Goal: Check status: Check status

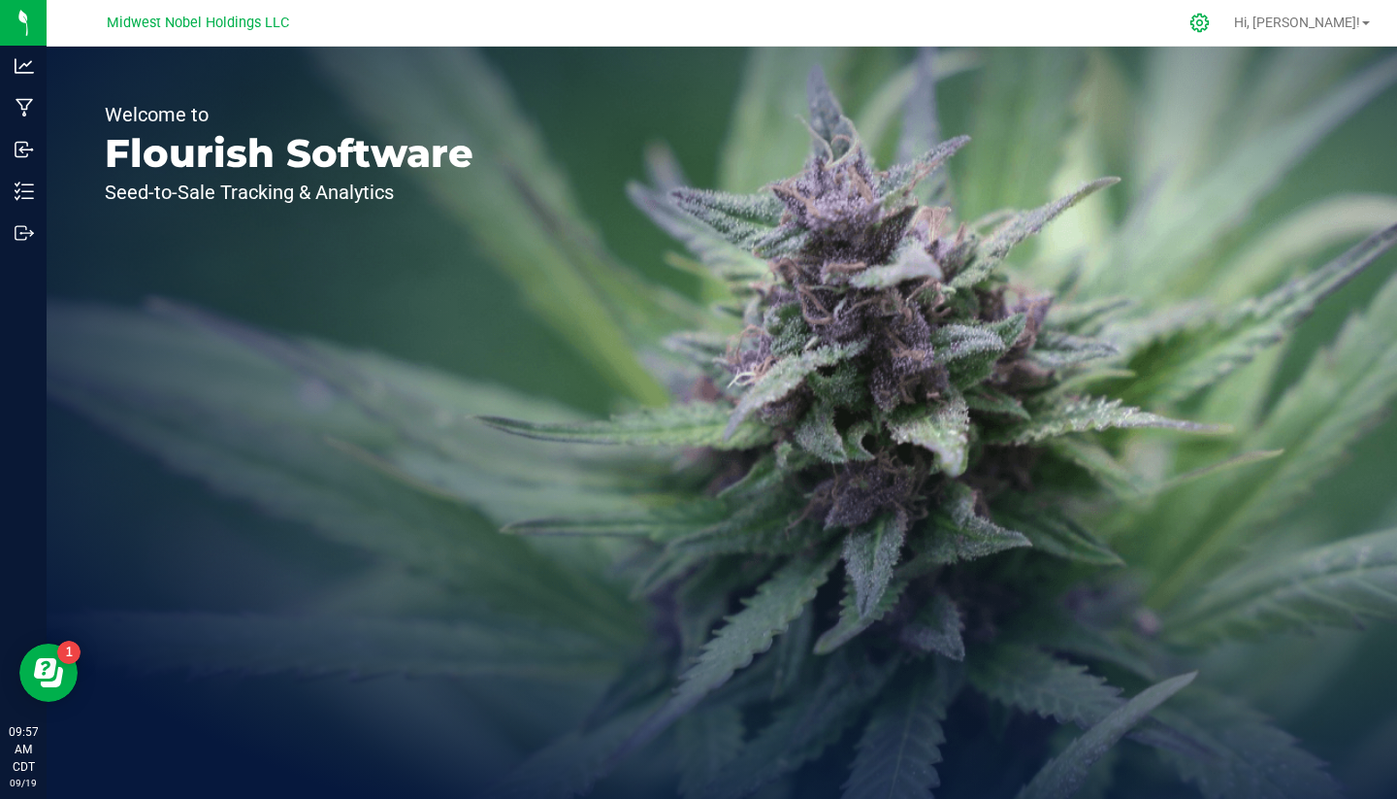
click at [1210, 16] on icon at bounding box center [1200, 23] width 20 height 20
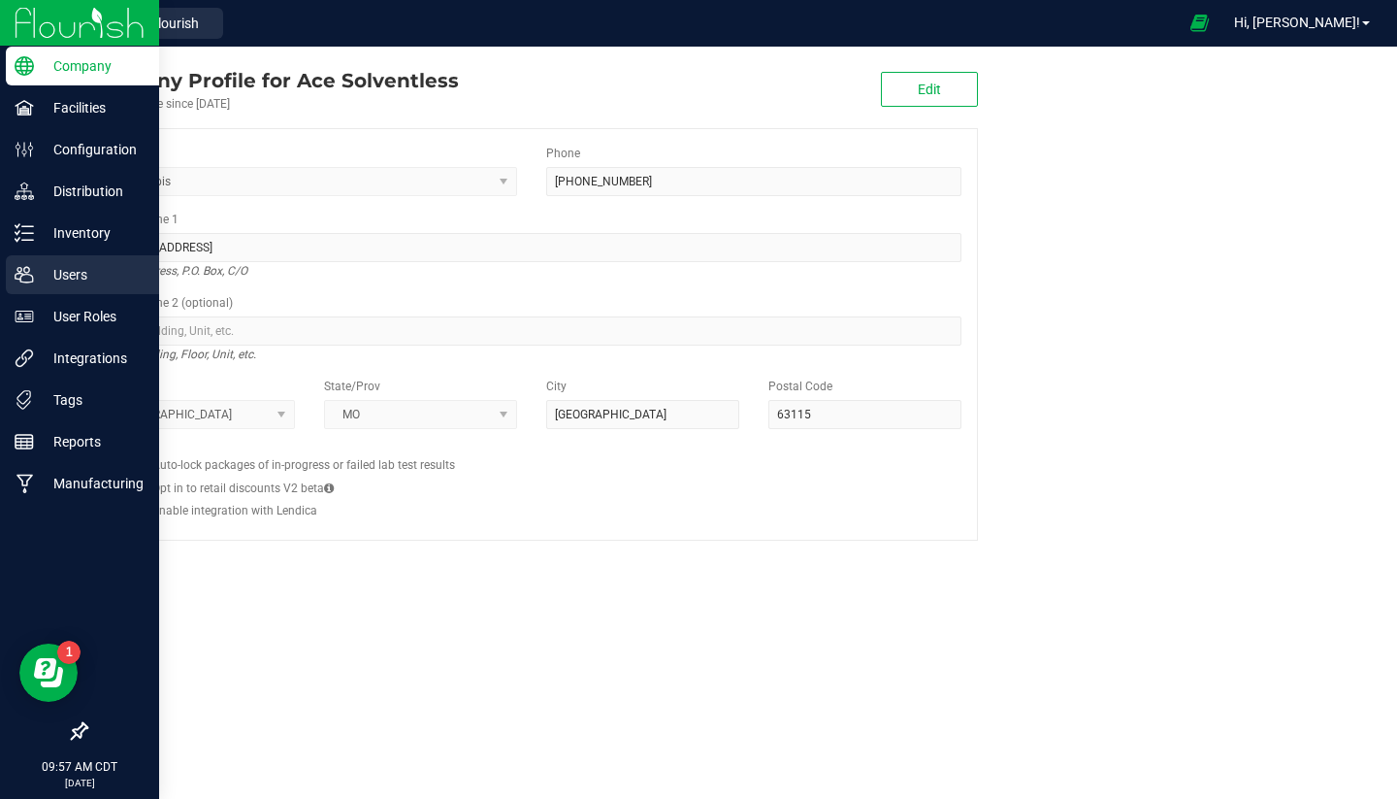
click at [124, 283] on p "Users" at bounding box center [92, 274] width 116 height 23
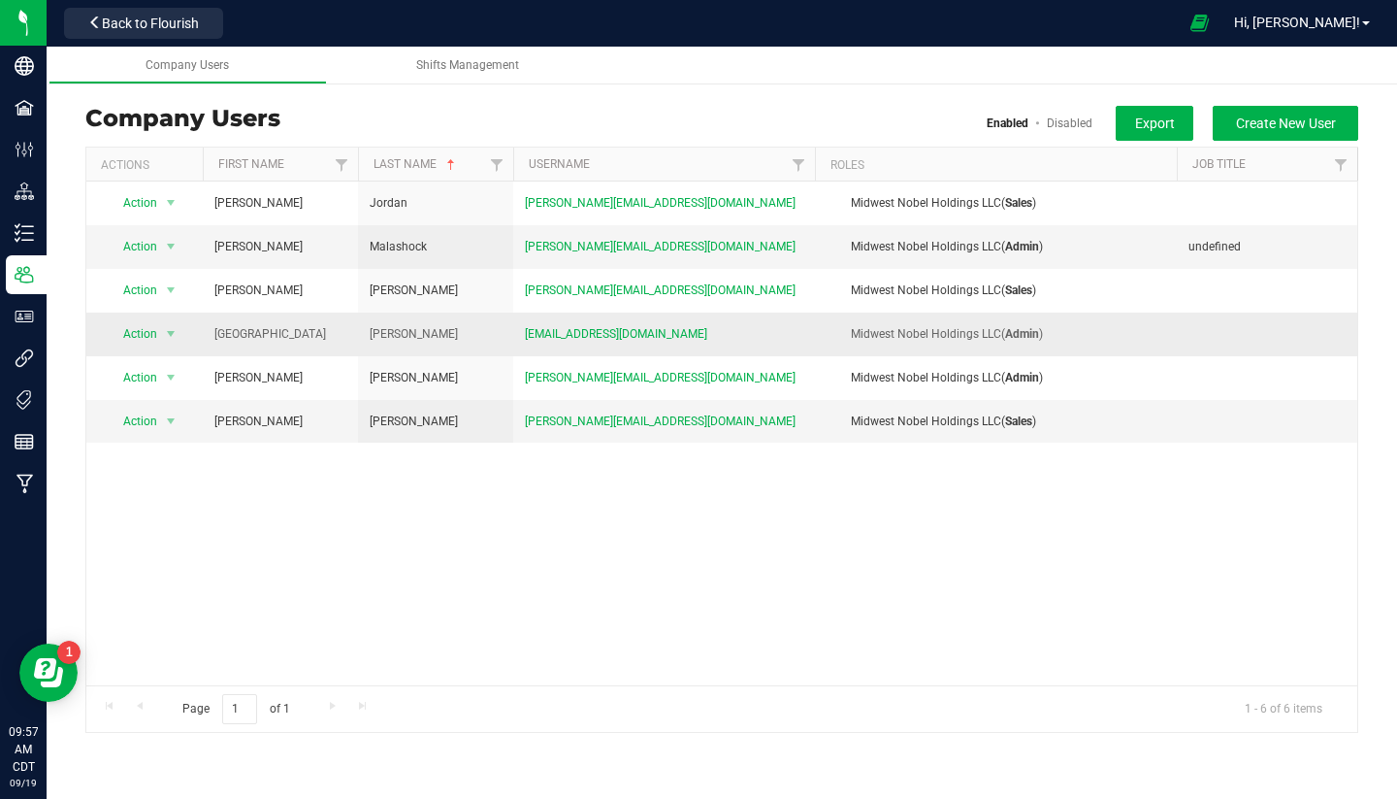
click at [1183, 324] on td at bounding box center [1267, 334] width 180 height 44
click at [115, 336] on span "Action" at bounding box center [132, 333] width 53 height 27
click at [209, 418] on li "Edit user" at bounding box center [160, 423] width 106 height 29
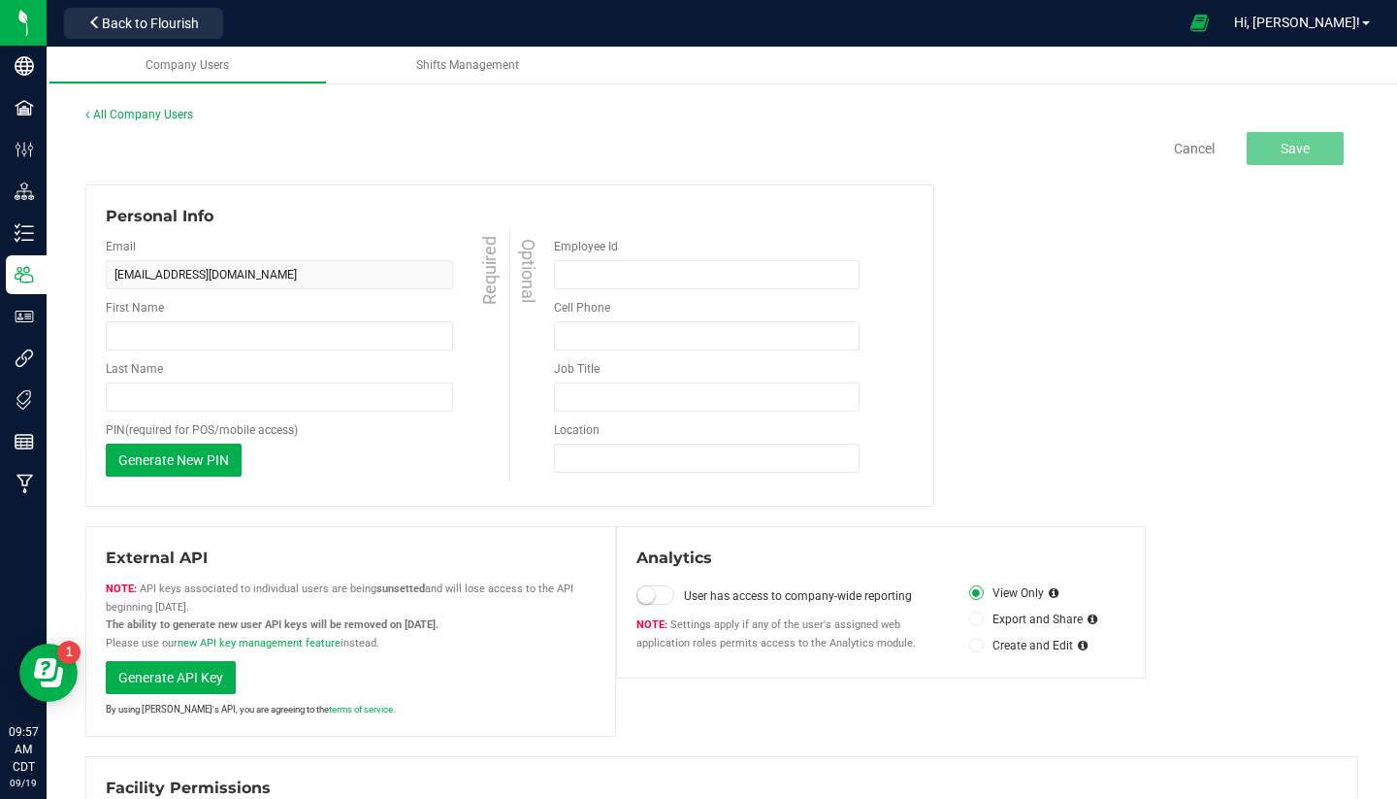
type input "[GEOGRAPHIC_DATA]"
type input "[PERSON_NAME]"
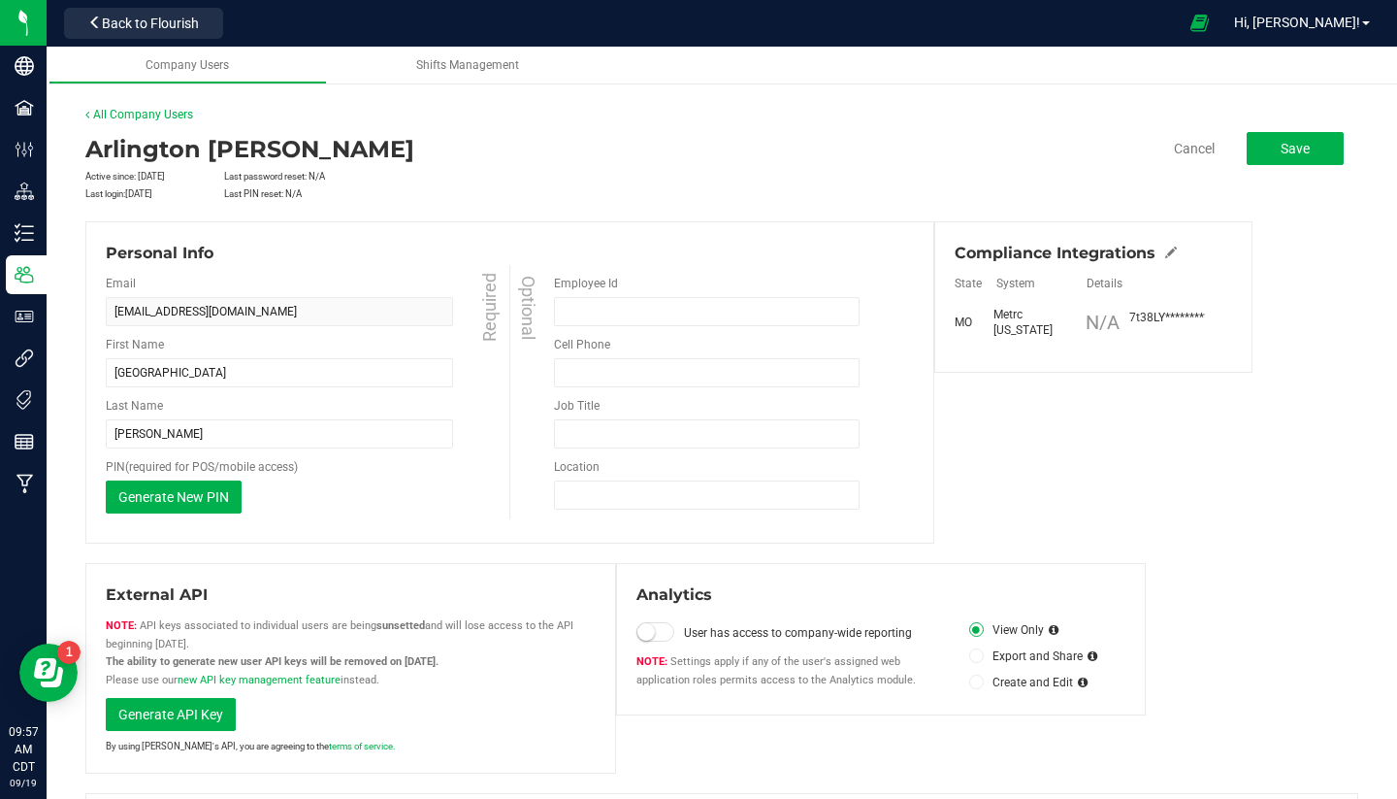
drag, startPoint x: 1162, startPoint y: 308, endPoint x: 1208, endPoint y: 305, distance: 45.7
click at [1208, 306] on div "**********" at bounding box center [1093, 306] width 277 height 63
click at [1208, 305] on div "**********" at bounding box center [1093, 306] width 277 height 63
drag, startPoint x: 1208, startPoint y: 305, endPoint x: 1154, endPoint y: 305, distance: 54.3
click at [1154, 305] on div "**********" at bounding box center [1093, 306] width 277 height 63
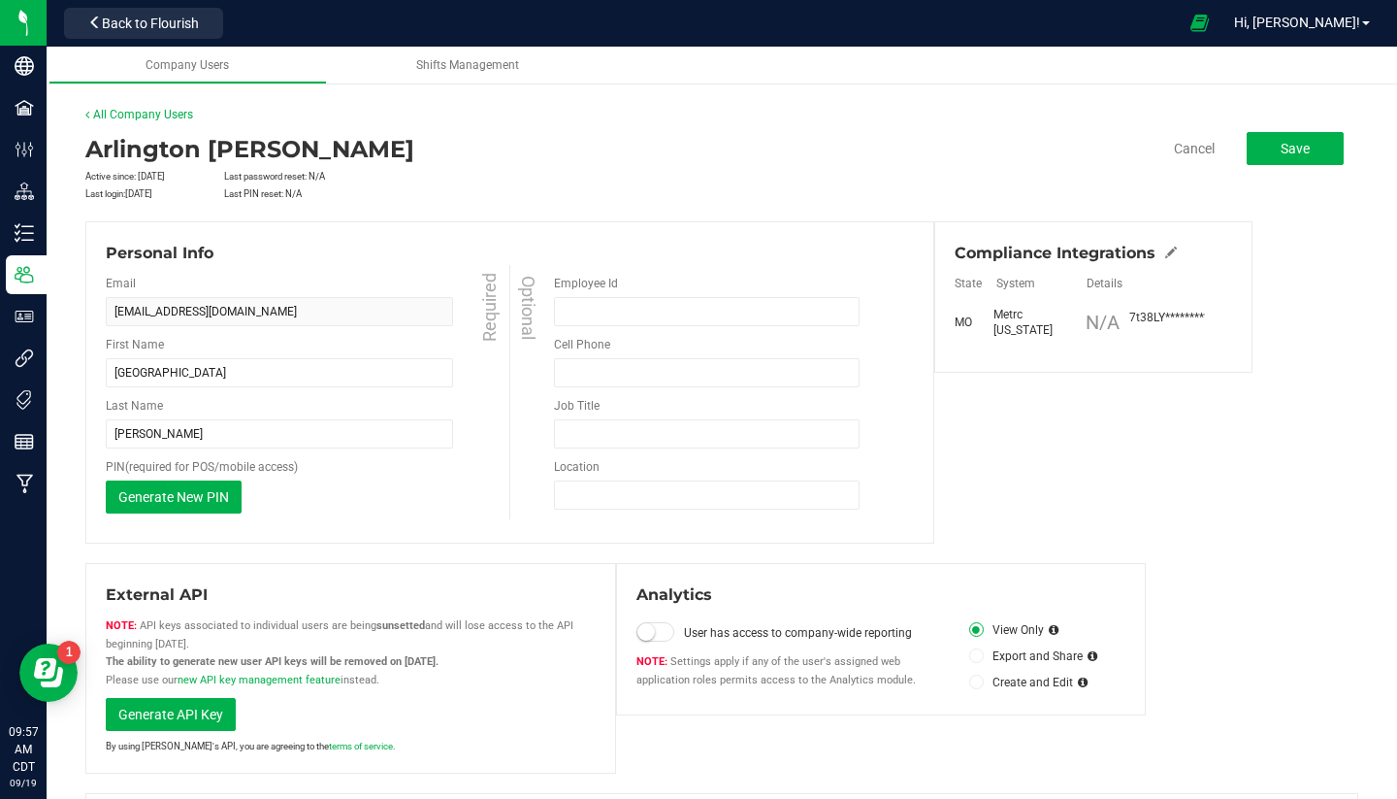
click at [1154, 305] on div "**********" at bounding box center [1093, 306] width 277 height 63
drag, startPoint x: 1136, startPoint y: 307, endPoint x: 1165, endPoint y: 306, distance: 29.1
click at [1165, 306] on div "**********" at bounding box center [1093, 306] width 277 height 63
drag, startPoint x: 1168, startPoint y: 311, endPoint x: 1121, endPoint y: 308, distance: 47.7
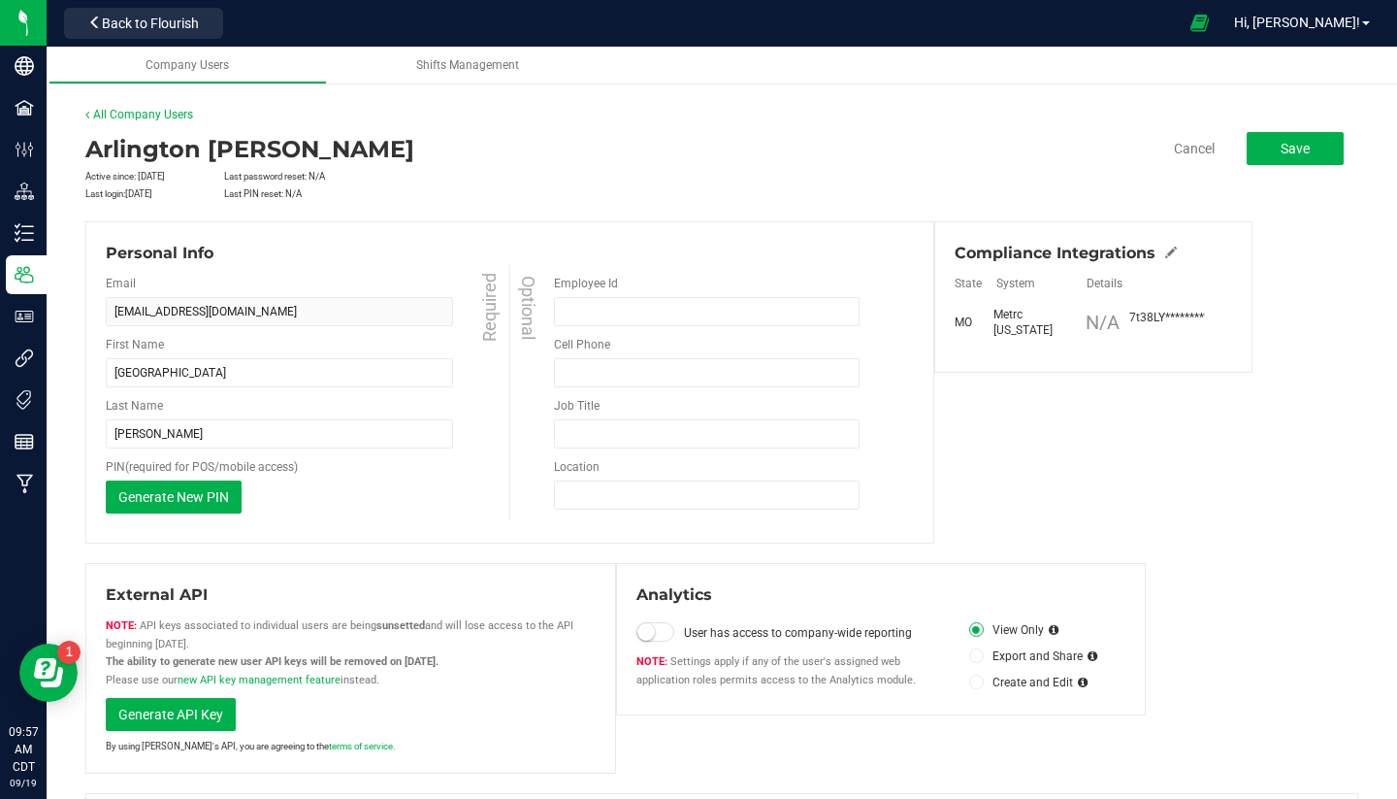
click at [1121, 310] on div "**********" at bounding box center [1143, 322] width 125 height 25
drag, startPoint x: 1126, startPoint y: 308, endPoint x: 1166, endPoint y: 304, distance: 40.0
click at [1166, 305] on div "**********" at bounding box center [1093, 306] width 277 height 63
click at [1166, 304] on div "**********" at bounding box center [1093, 306] width 277 height 63
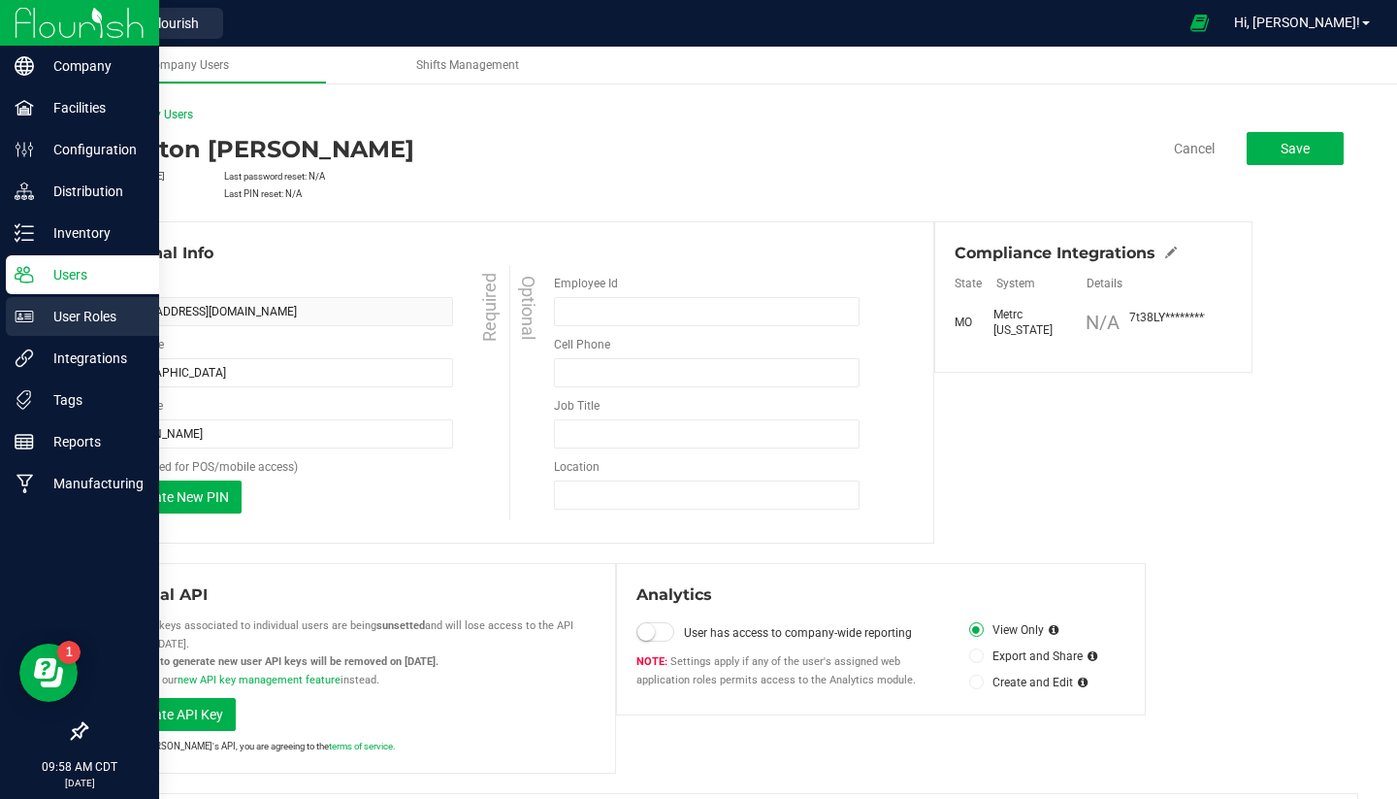
click at [73, 310] on p "User Roles" at bounding box center [92, 316] width 116 height 23
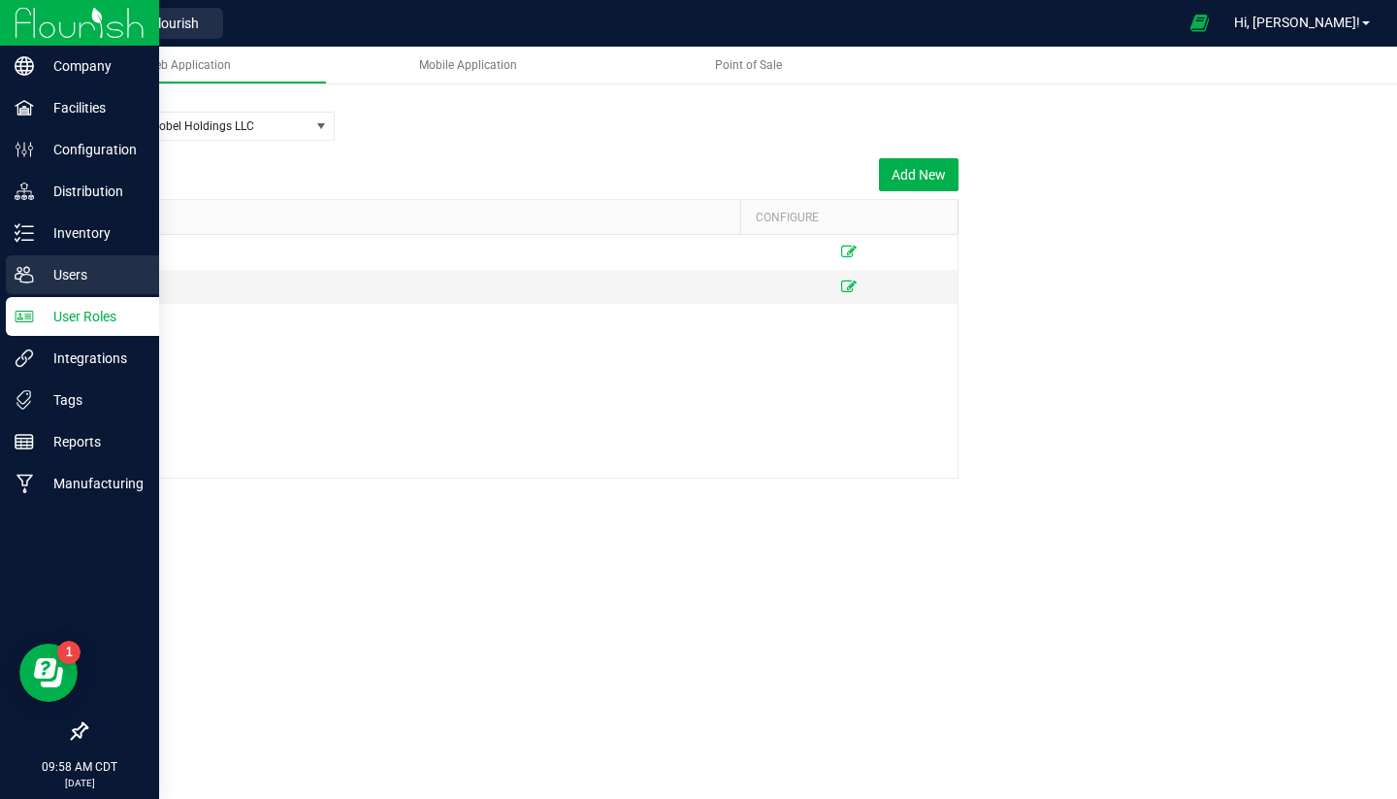
click at [74, 285] on p "Users" at bounding box center [92, 274] width 116 height 23
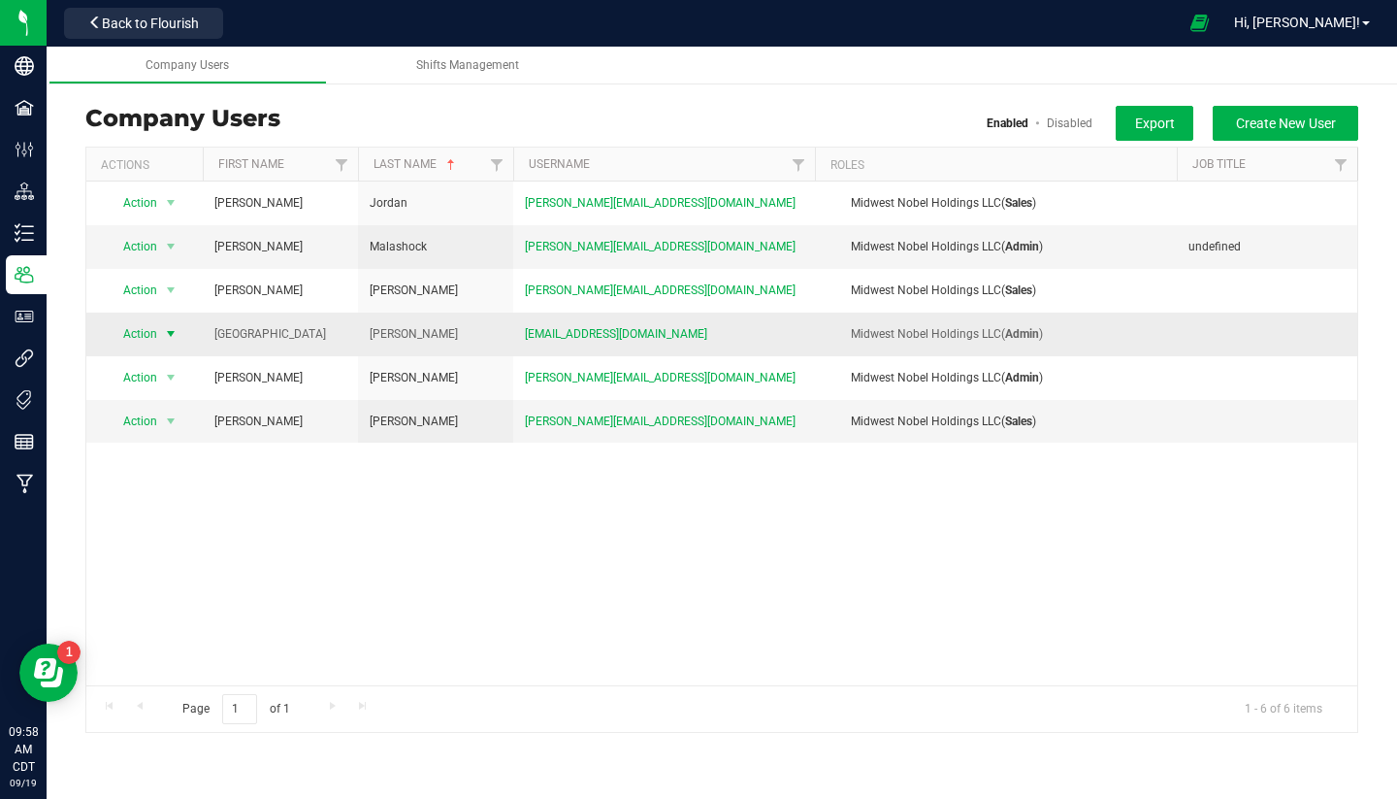
click at [133, 334] on span "Action" at bounding box center [132, 333] width 53 height 27
click at [187, 419] on li "Edit user" at bounding box center [160, 423] width 106 height 29
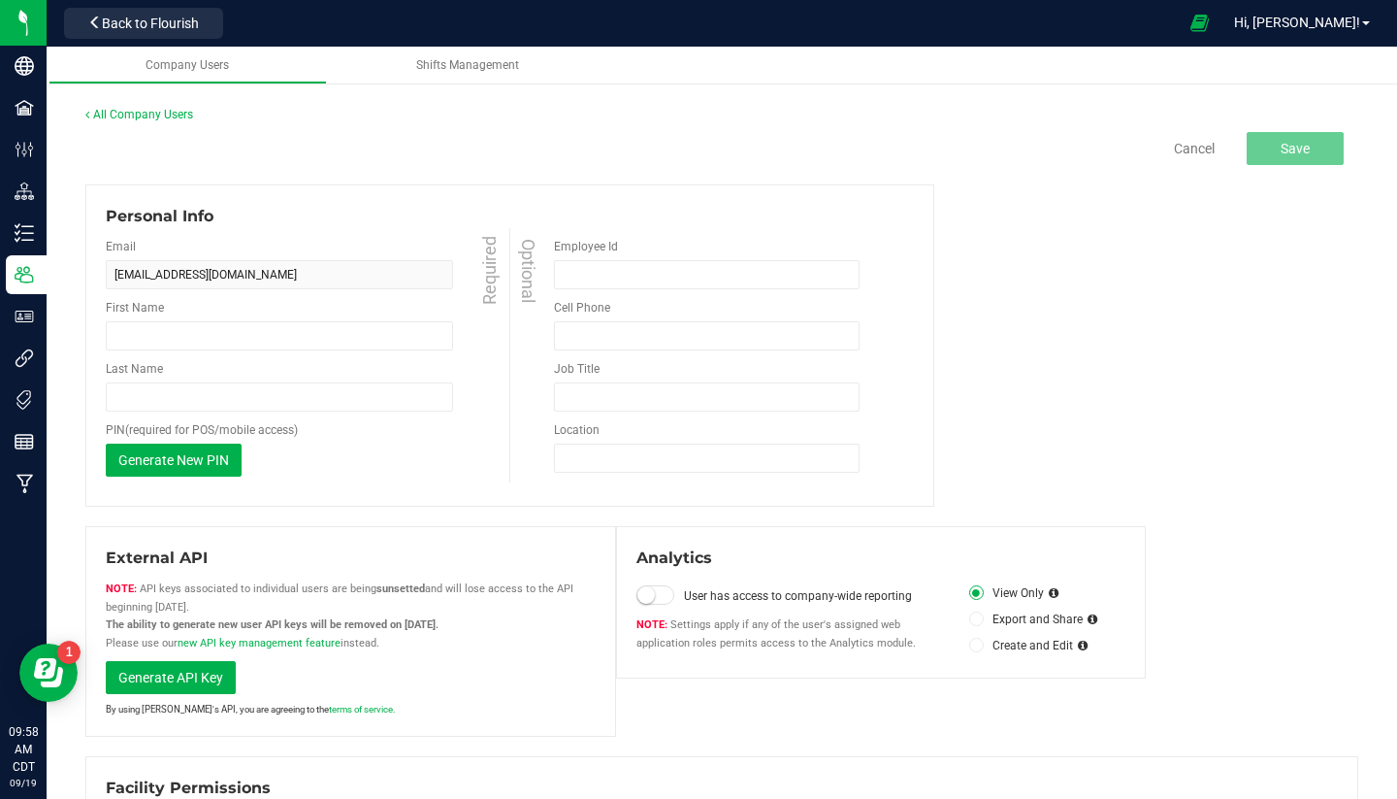
type input "[GEOGRAPHIC_DATA]"
type input "[PERSON_NAME]"
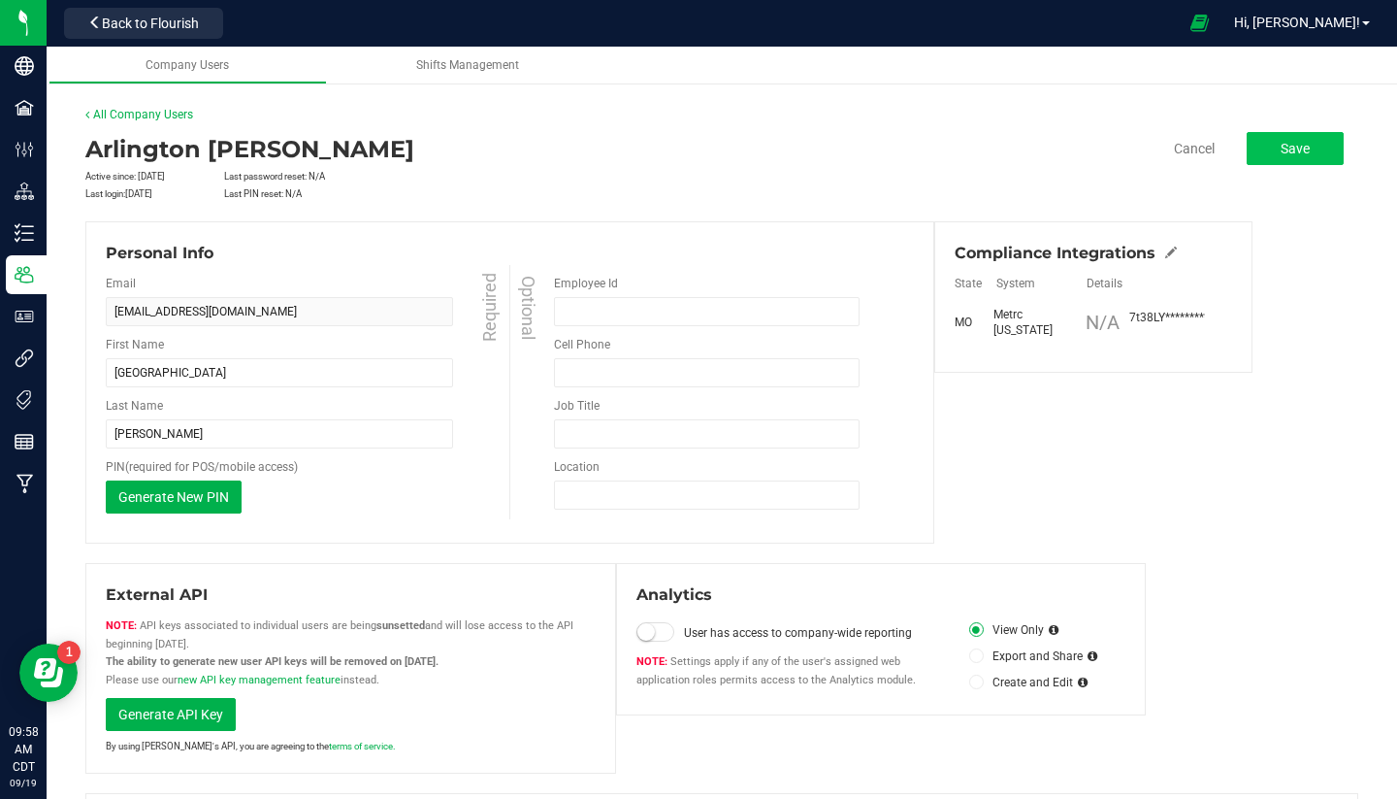
click at [1316, 150] on button "Save" at bounding box center [1295, 148] width 97 height 33
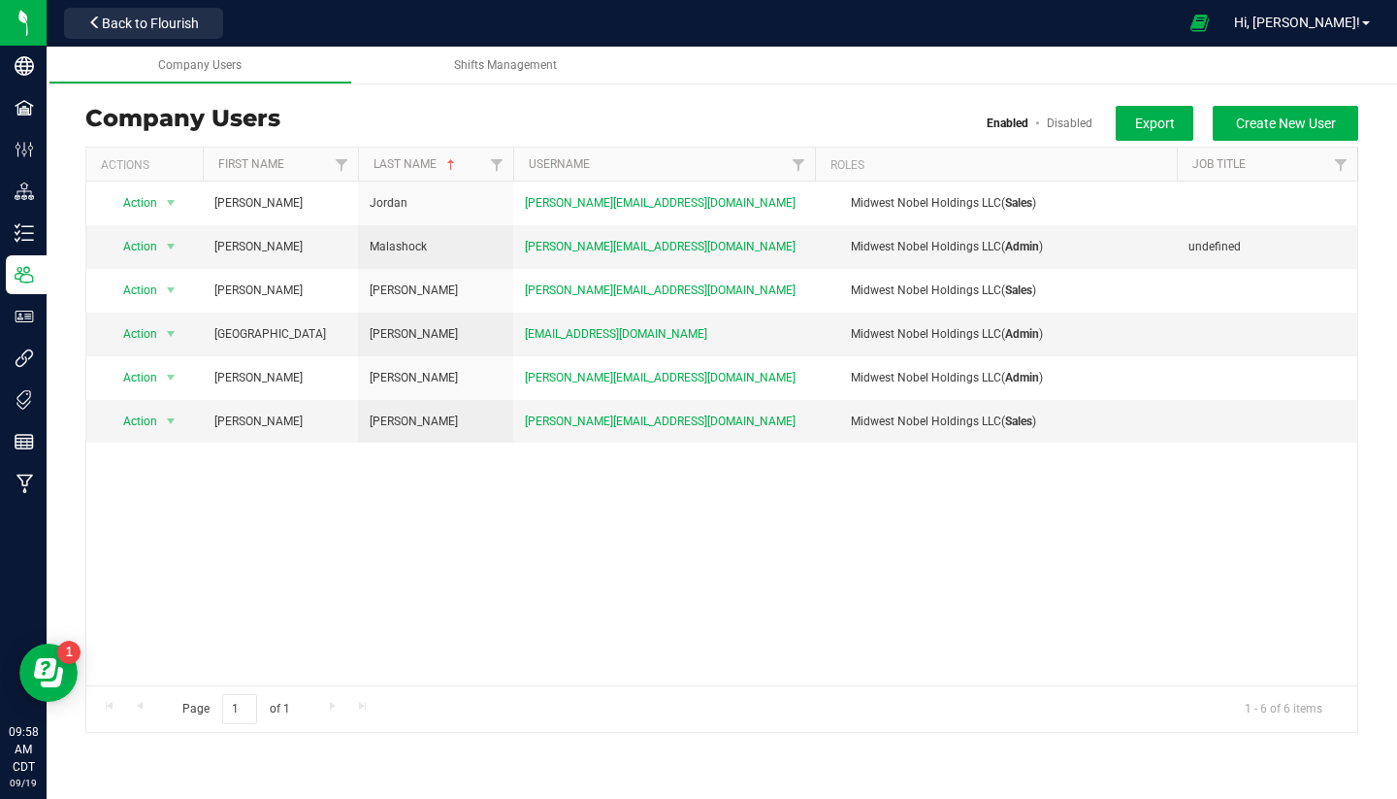
click at [80, 285] on div "Midwest Nobel Holdings LLC Users Company Users Enabled Disabled Export Create N…" at bounding box center [722, 419] width 1351 height 666
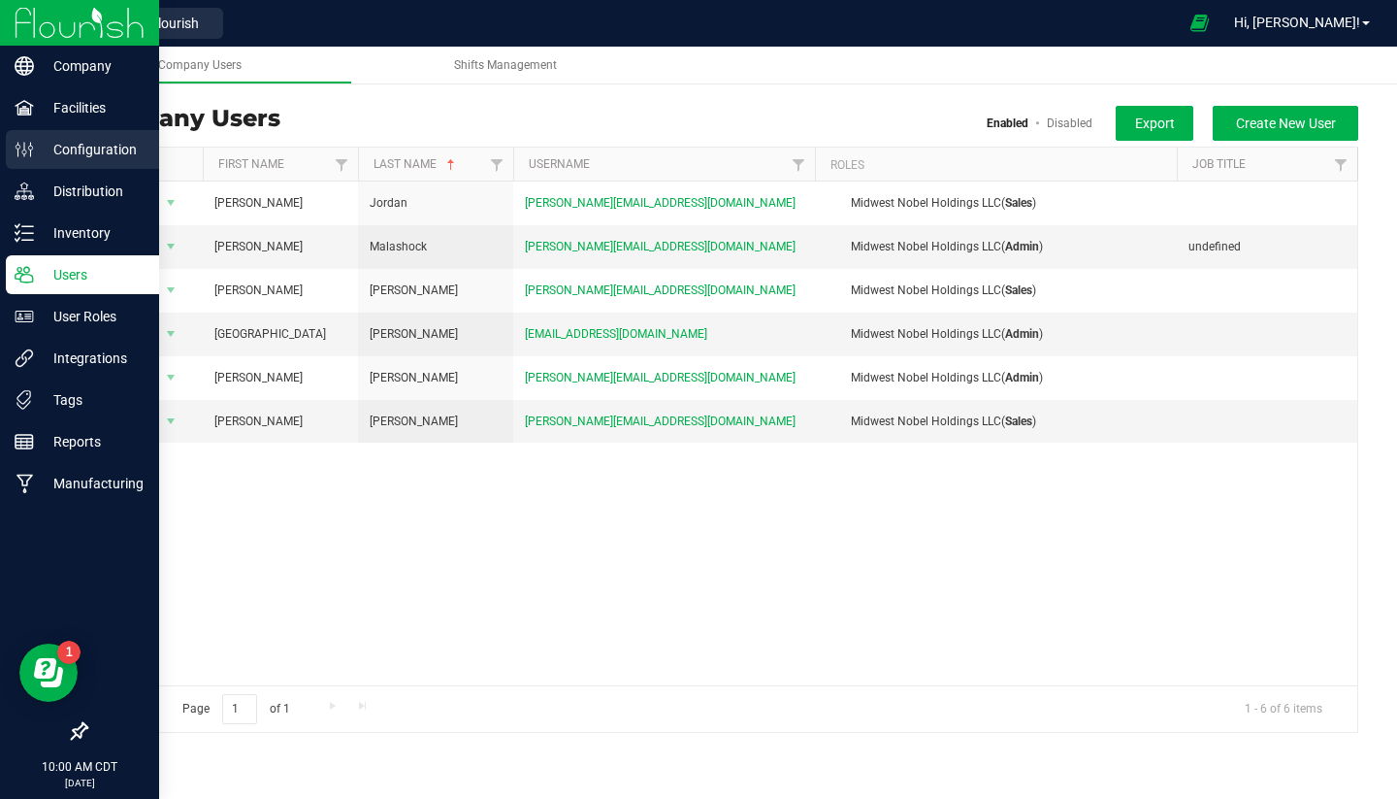
click at [95, 155] on p "Configuration" at bounding box center [92, 149] width 116 height 23
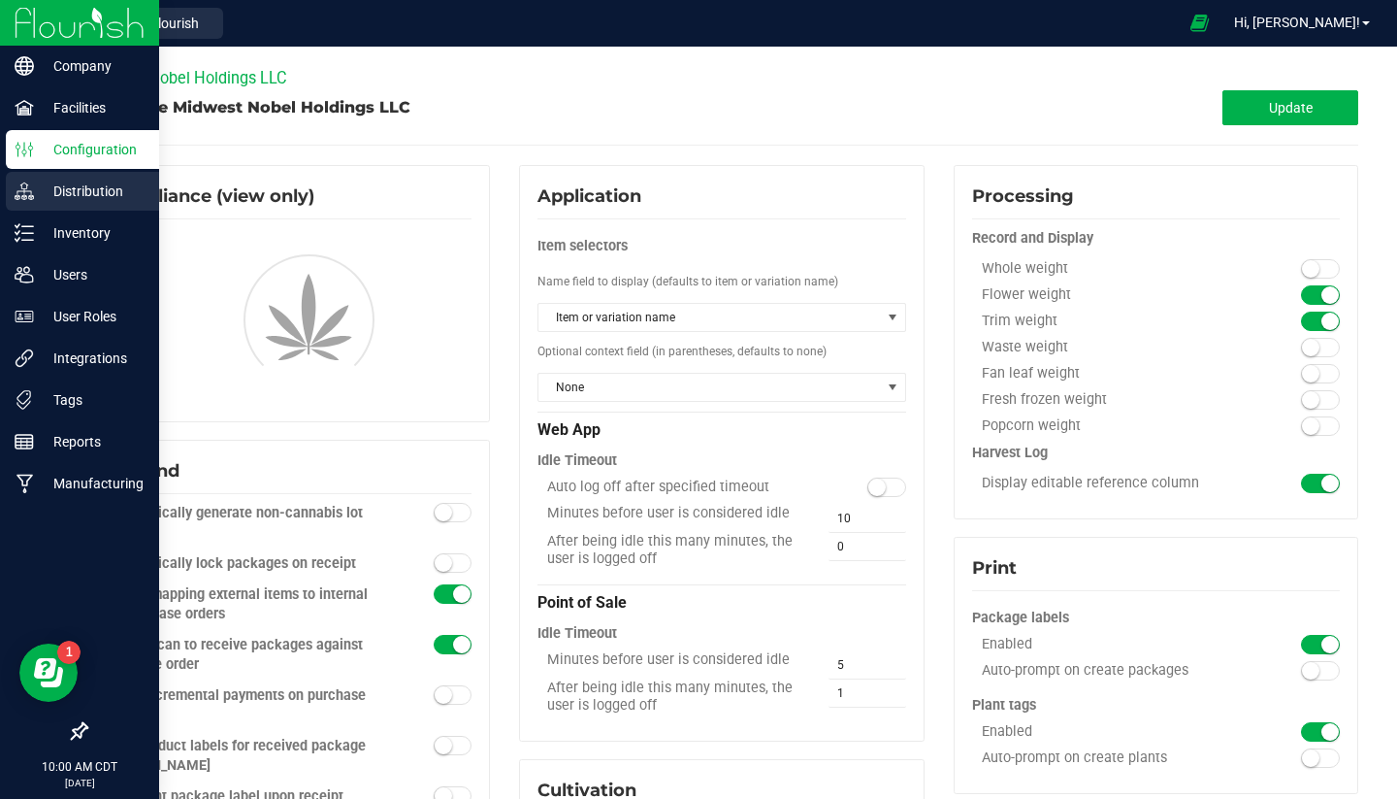
type input "Secure Vault"
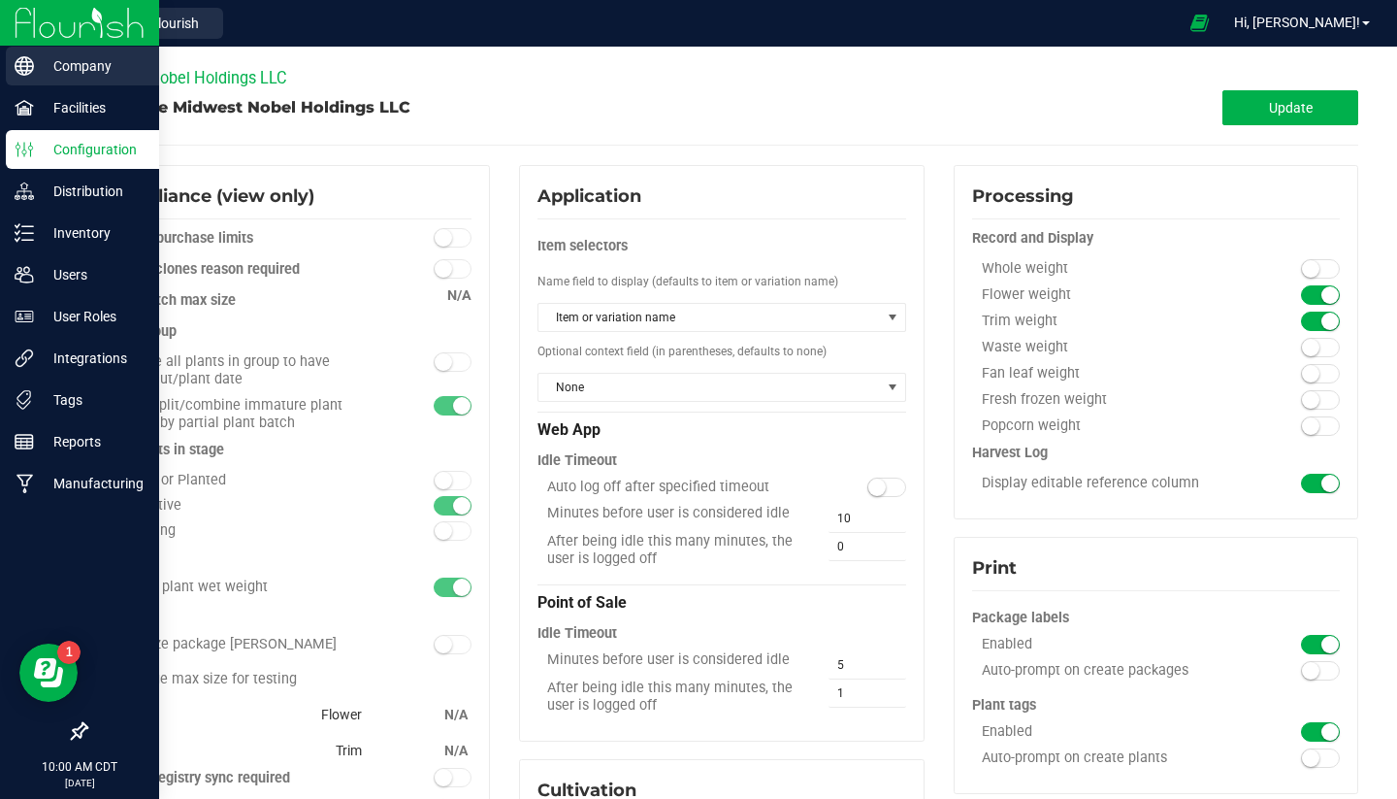
click at [78, 59] on p "Company" at bounding box center [92, 65] width 116 height 23
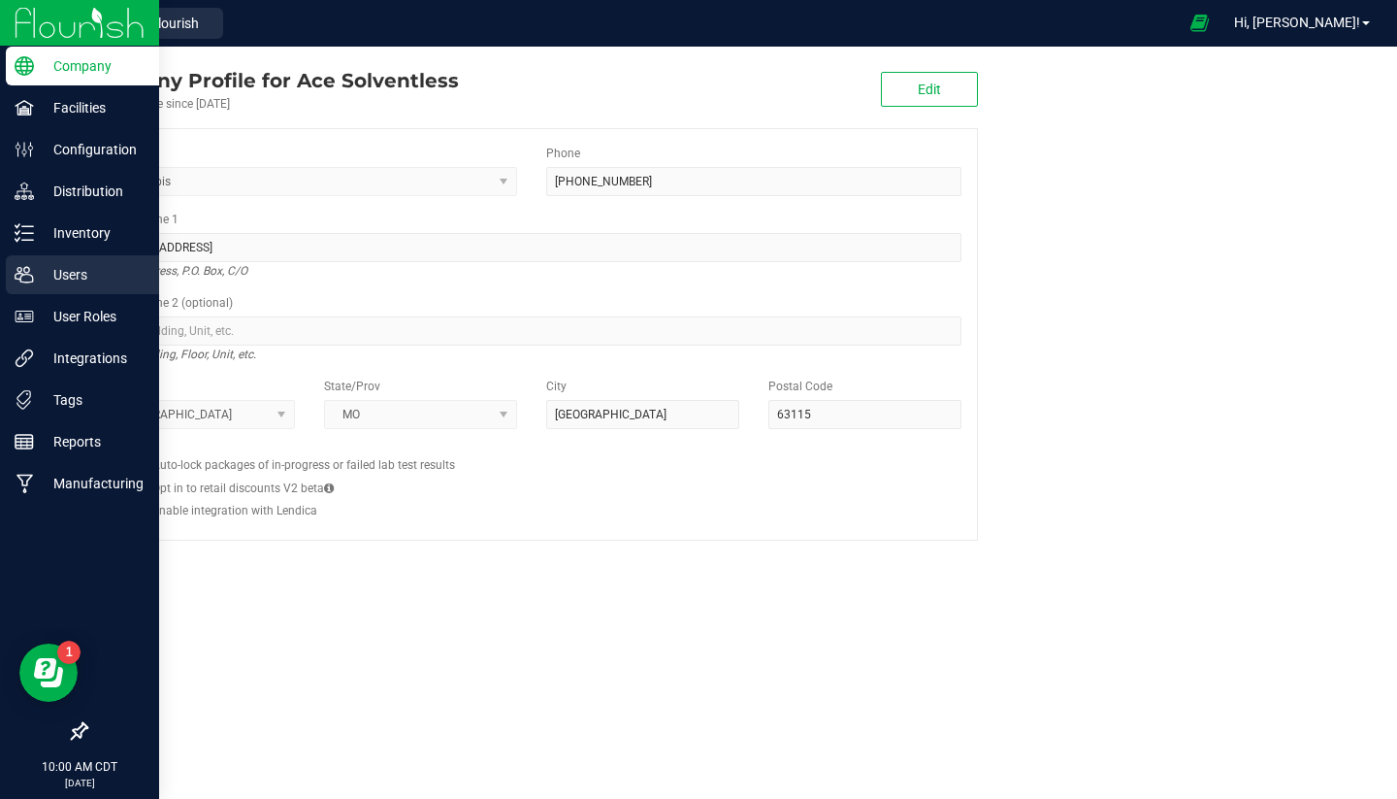
click at [71, 279] on p "Users" at bounding box center [92, 274] width 116 height 23
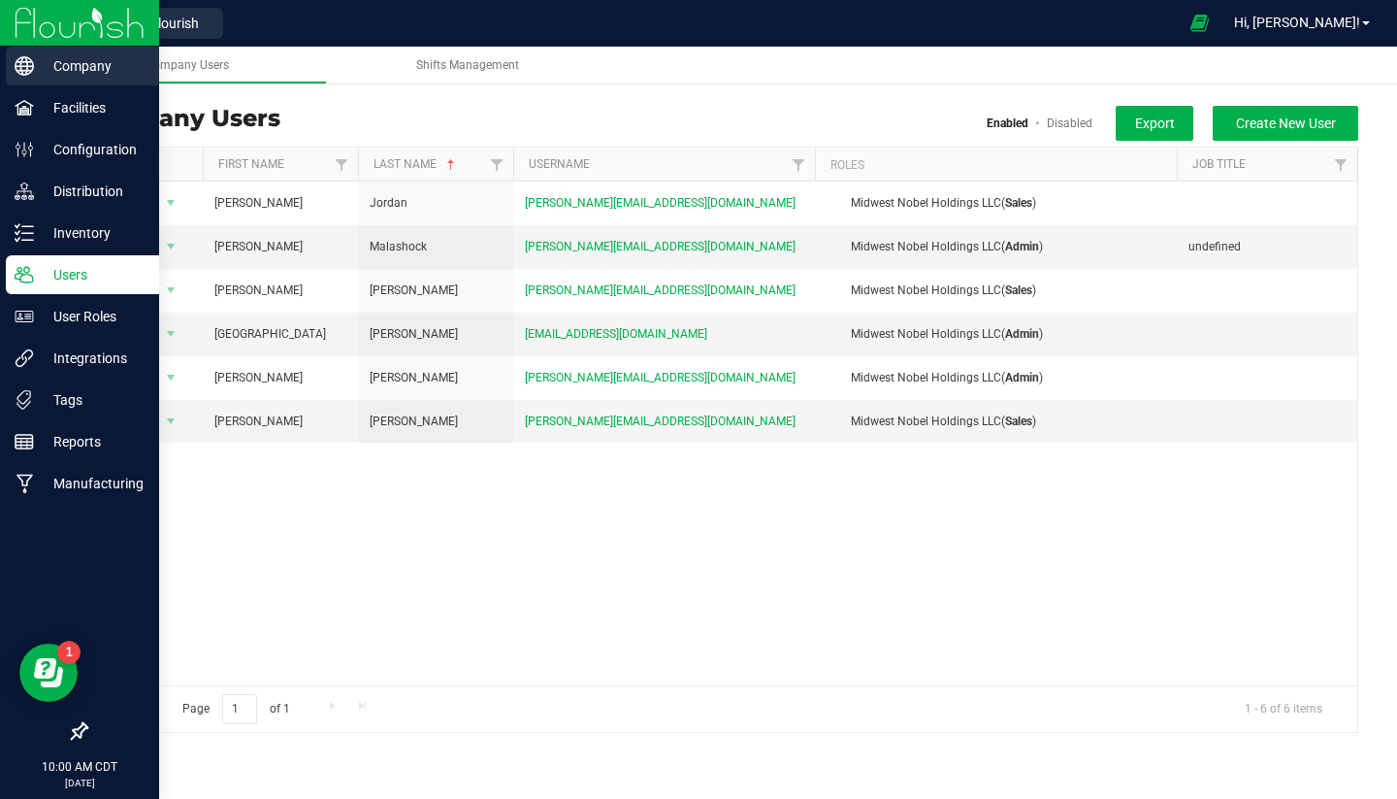
click at [39, 56] on p "Company" at bounding box center [92, 65] width 116 height 23
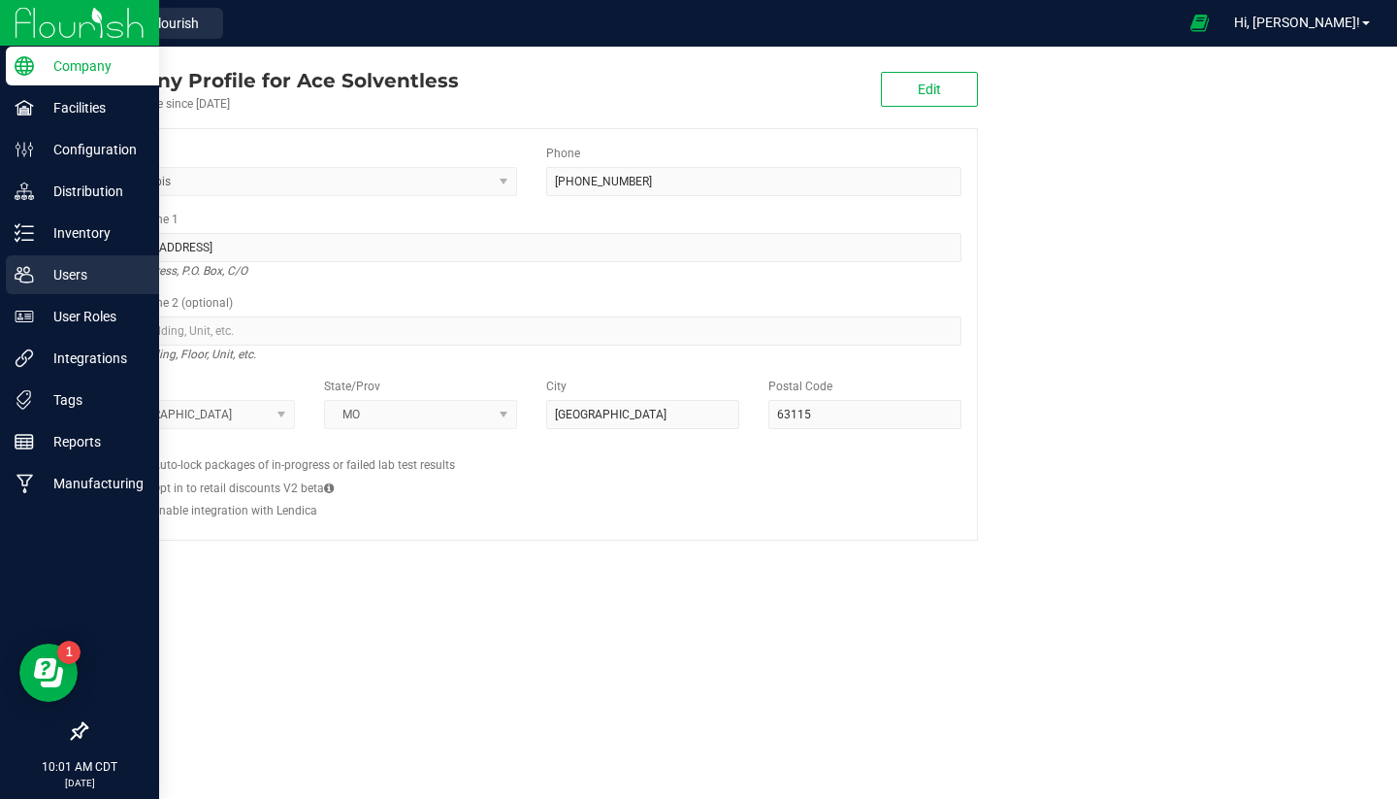
click at [40, 280] on p "Users" at bounding box center [92, 274] width 116 height 23
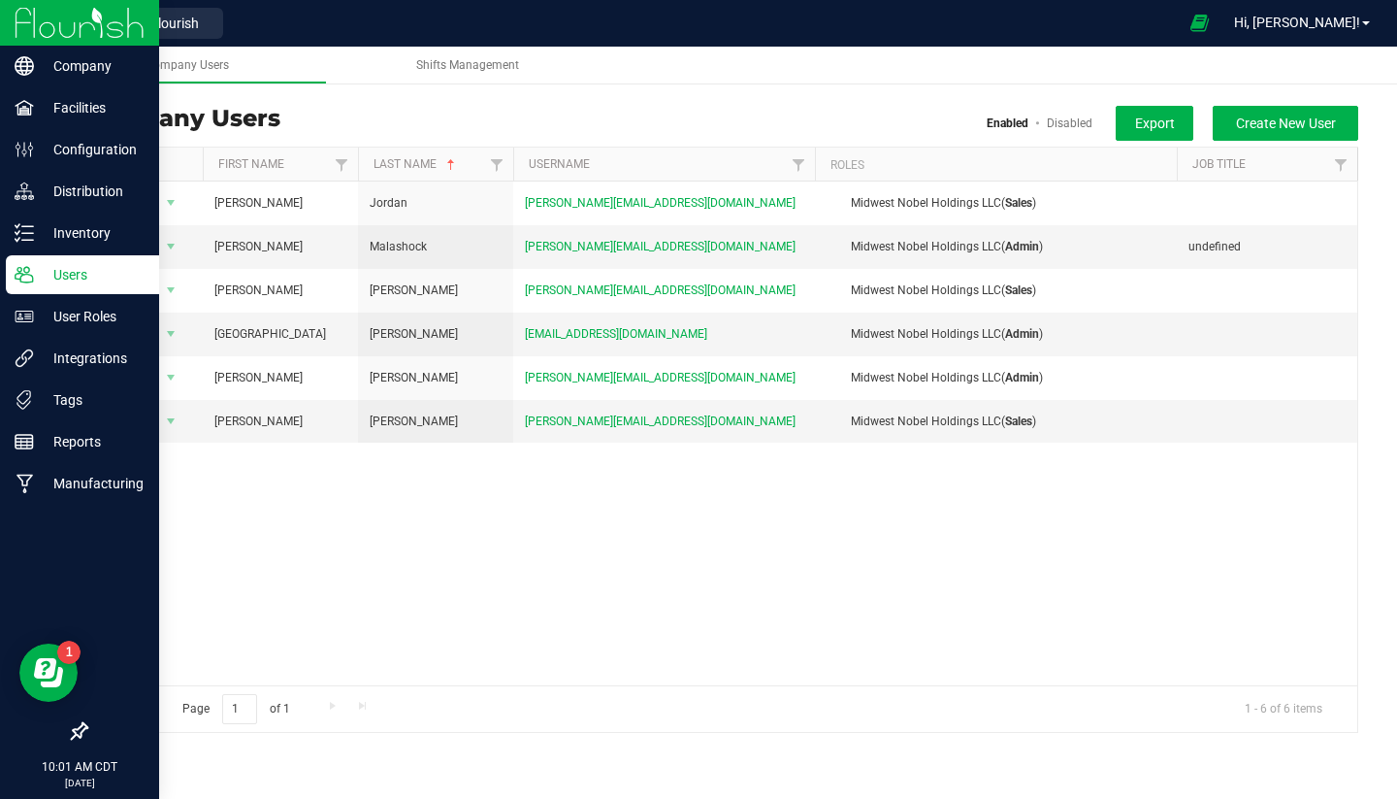
click at [100, 21] on img at bounding box center [80, 23] width 130 height 46
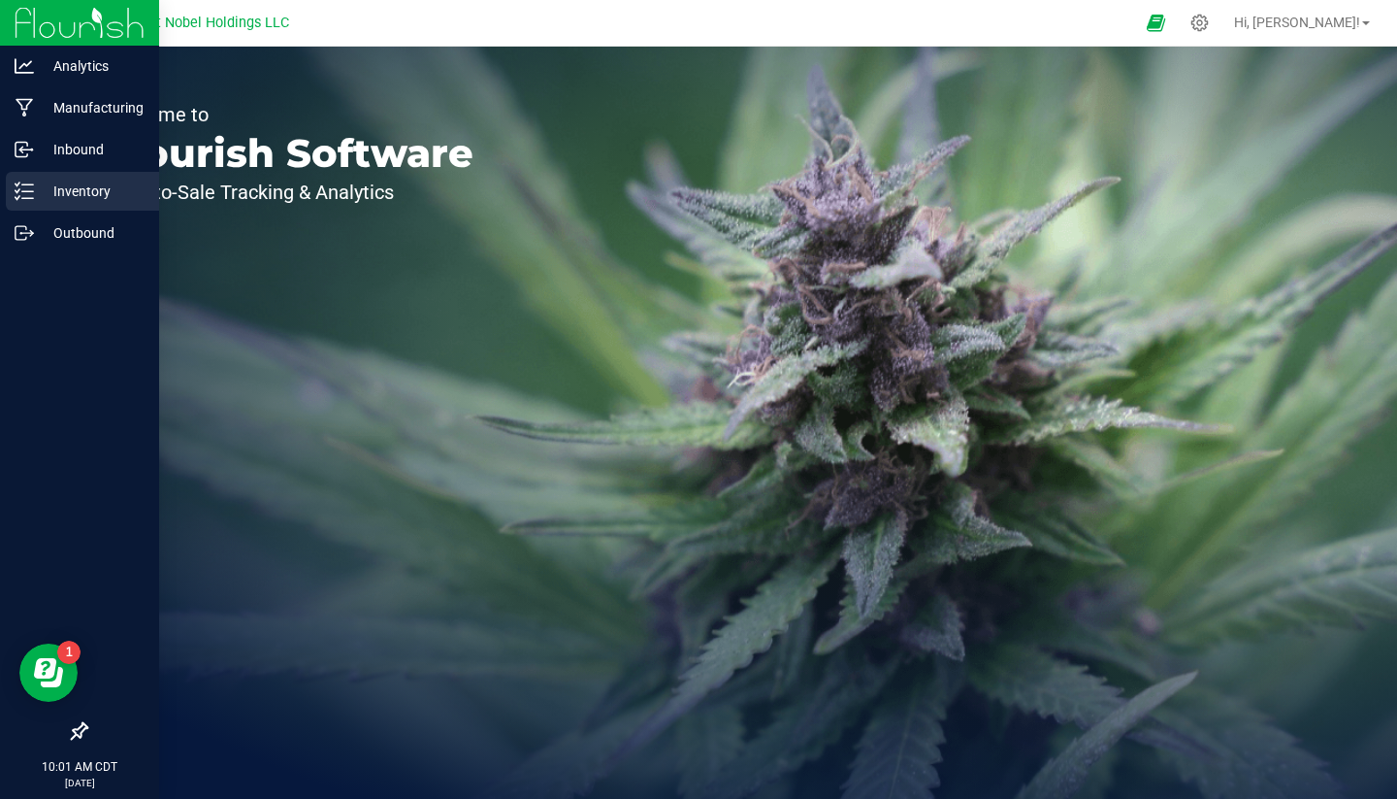
click at [87, 193] on p "Inventory" at bounding box center [92, 190] width 116 height 23
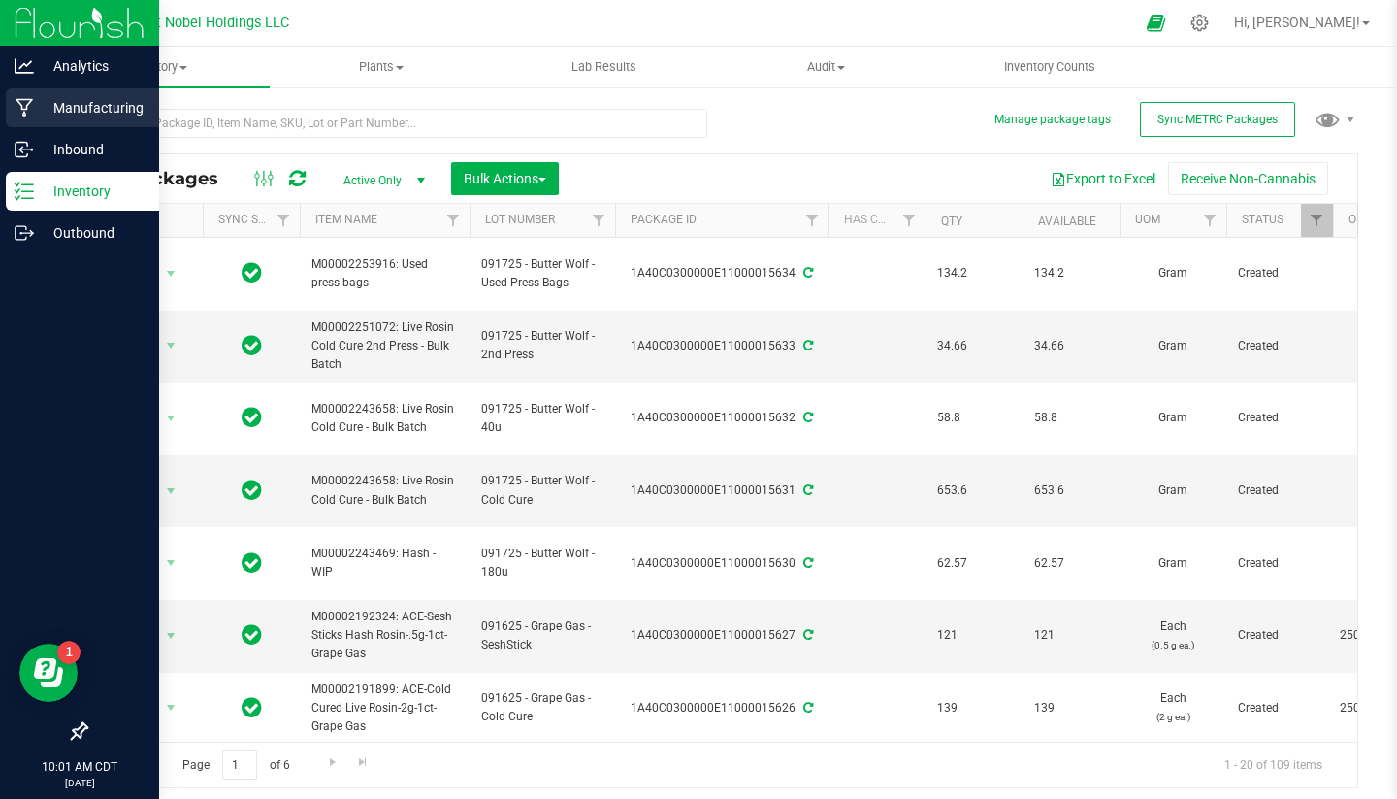
click at [60, 90] on div "Manufacturing" at bounding box center [82, 107] width 153 height 39
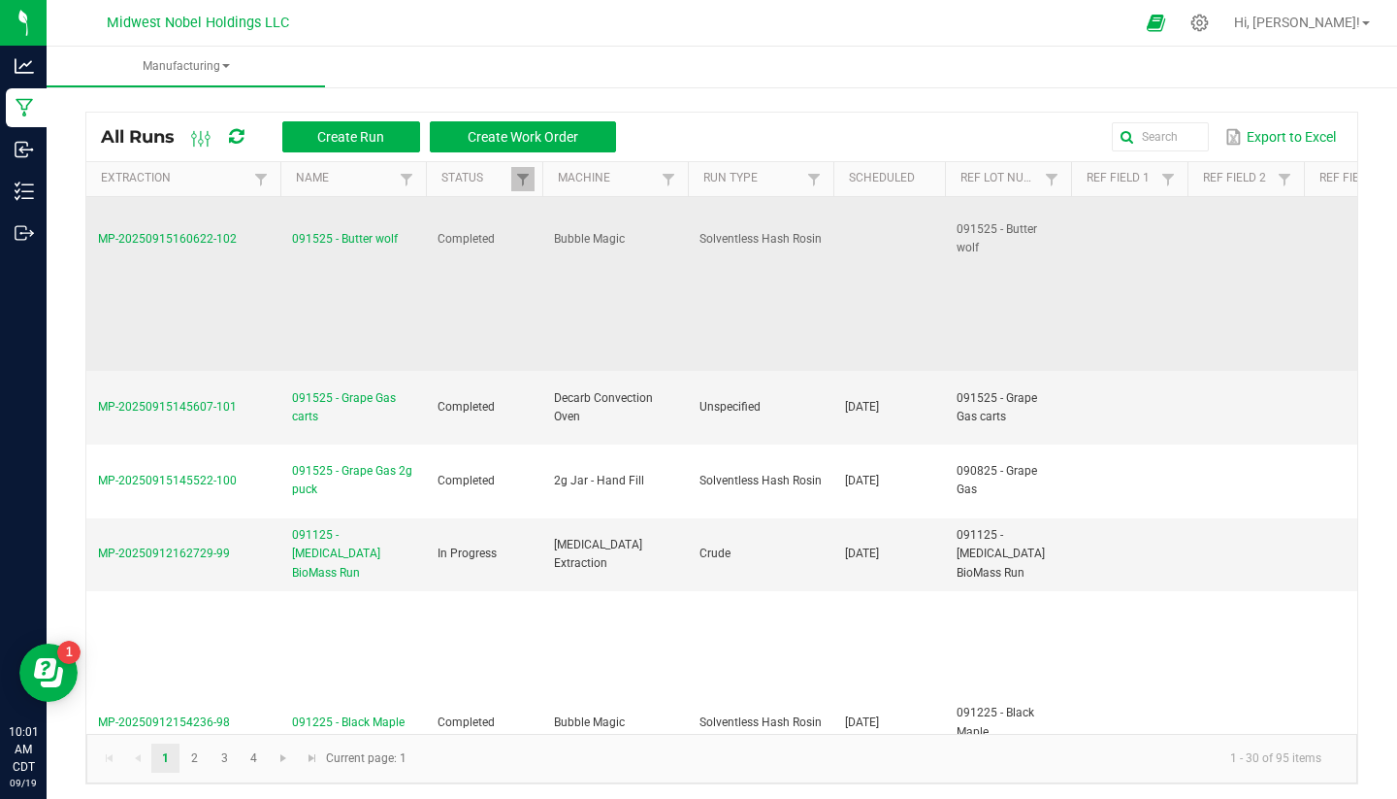
scroll to position [105, 0]
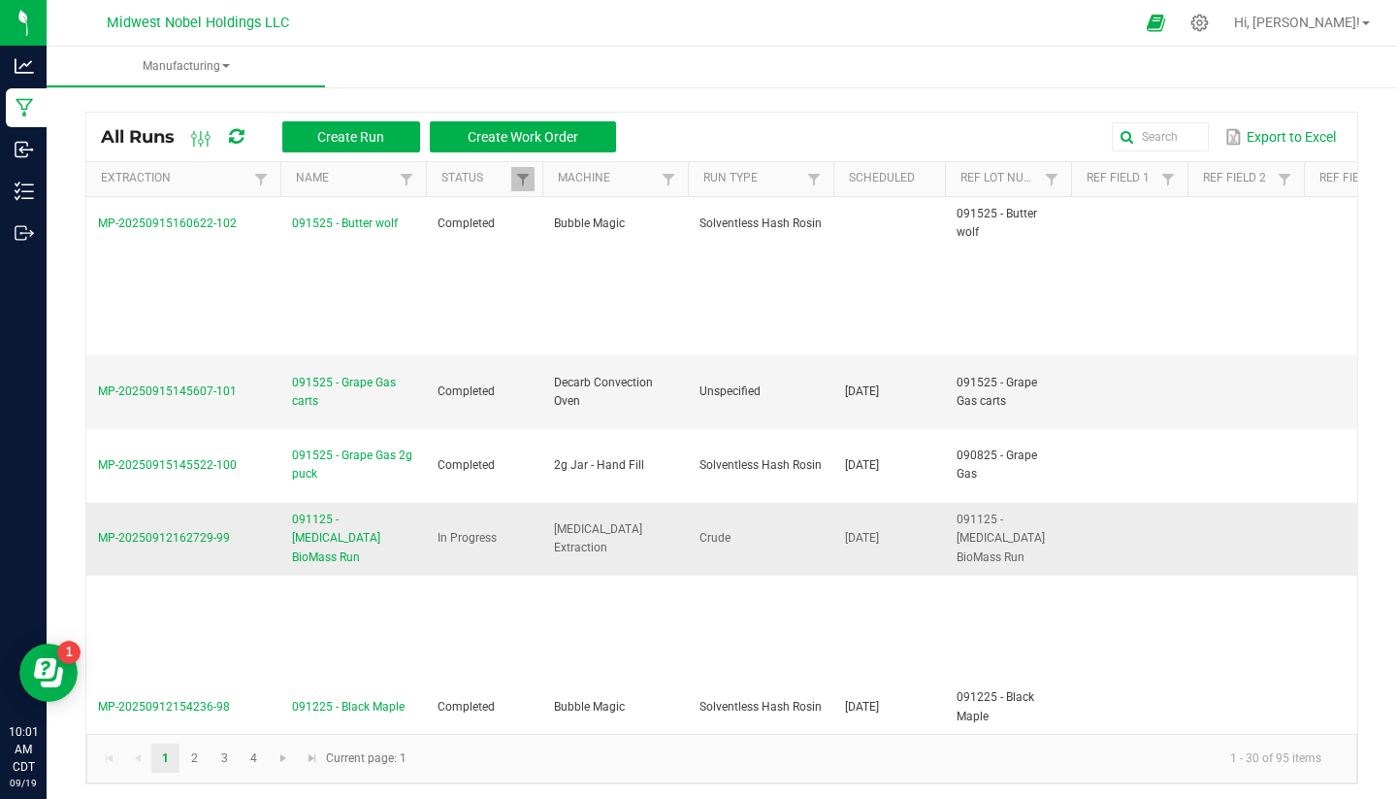
click at [346, 531] on span "091125 - [MEDICAL_DATA] BioMass Run" at bounding box center [353, 538] width 122 height 56
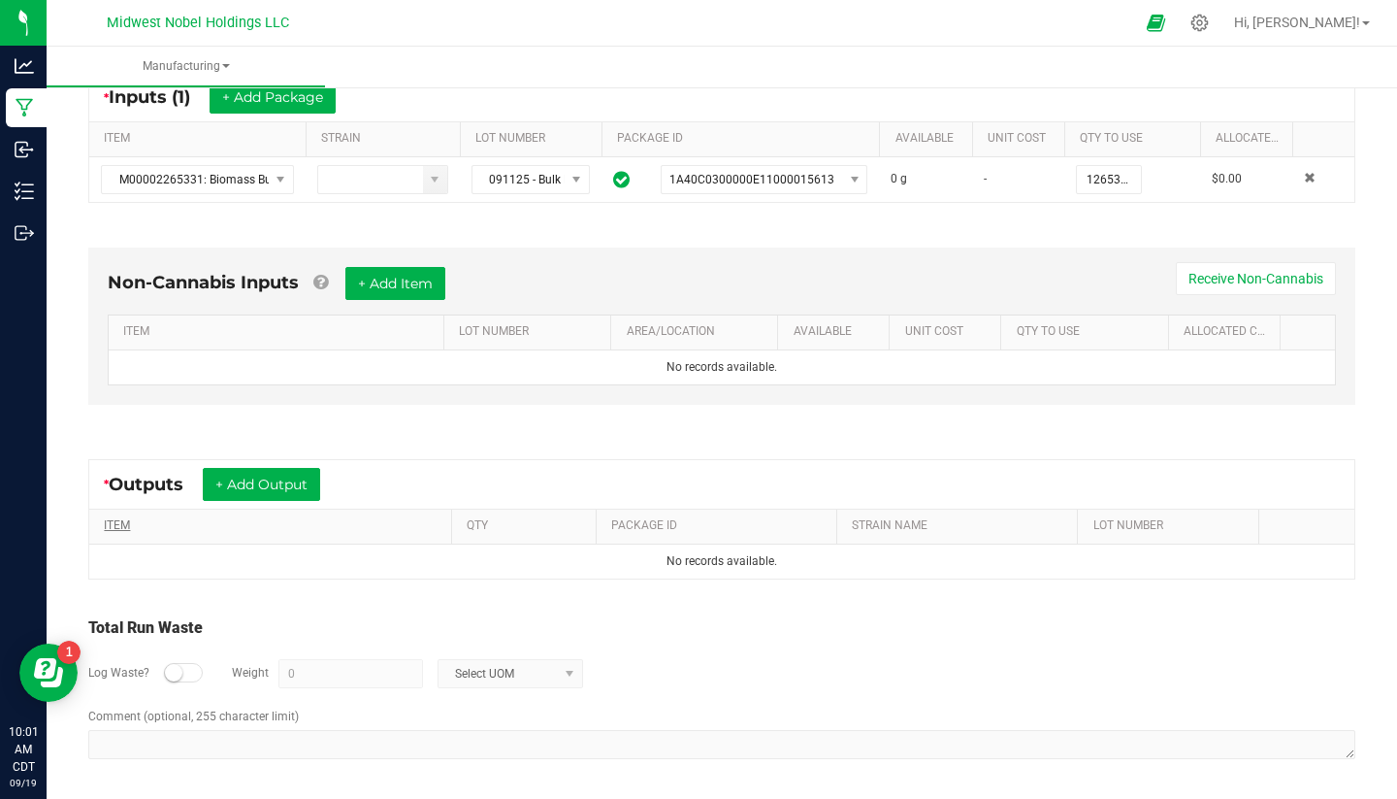
scroll to position [395, 0]
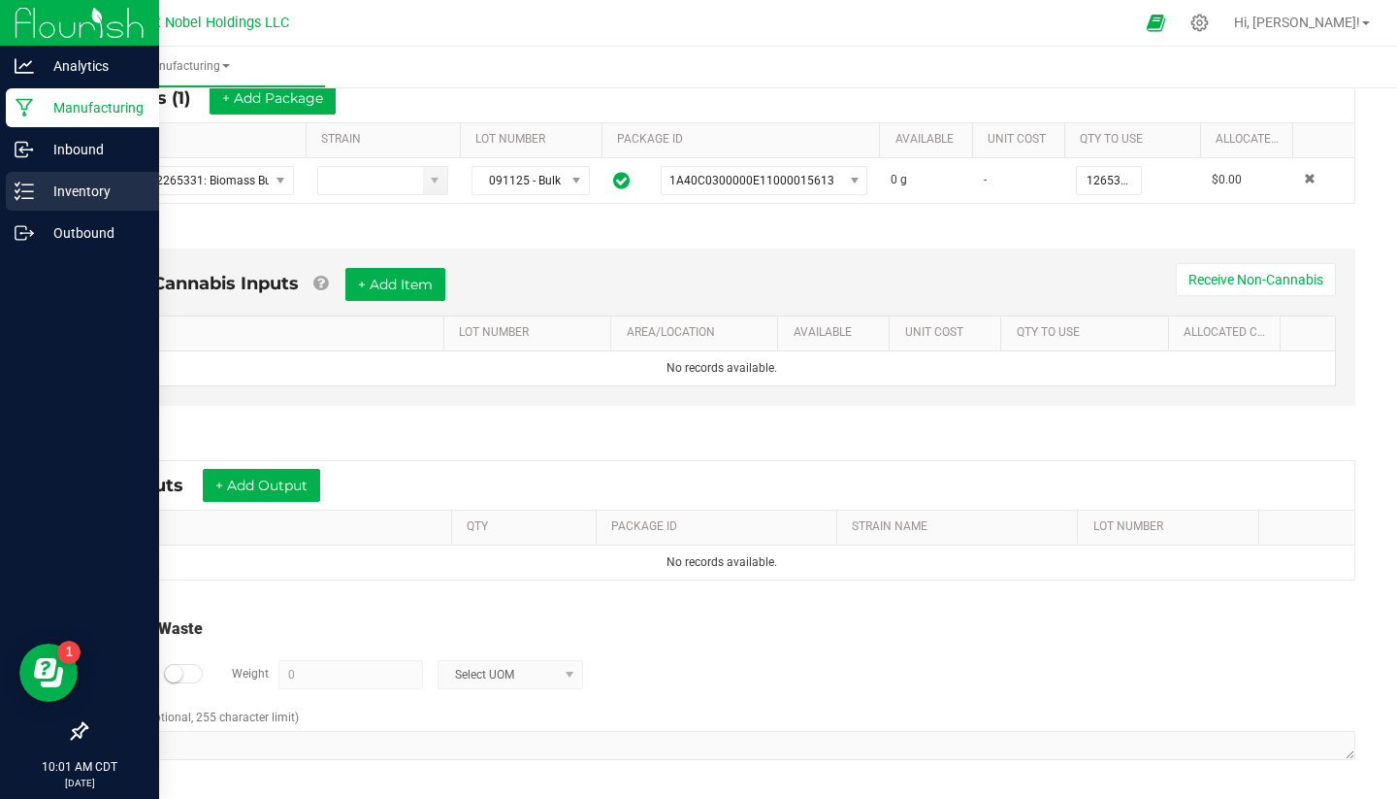
click at [50, 190] on p "Inventory" at bounding box center [92, 190] width 116 height 23
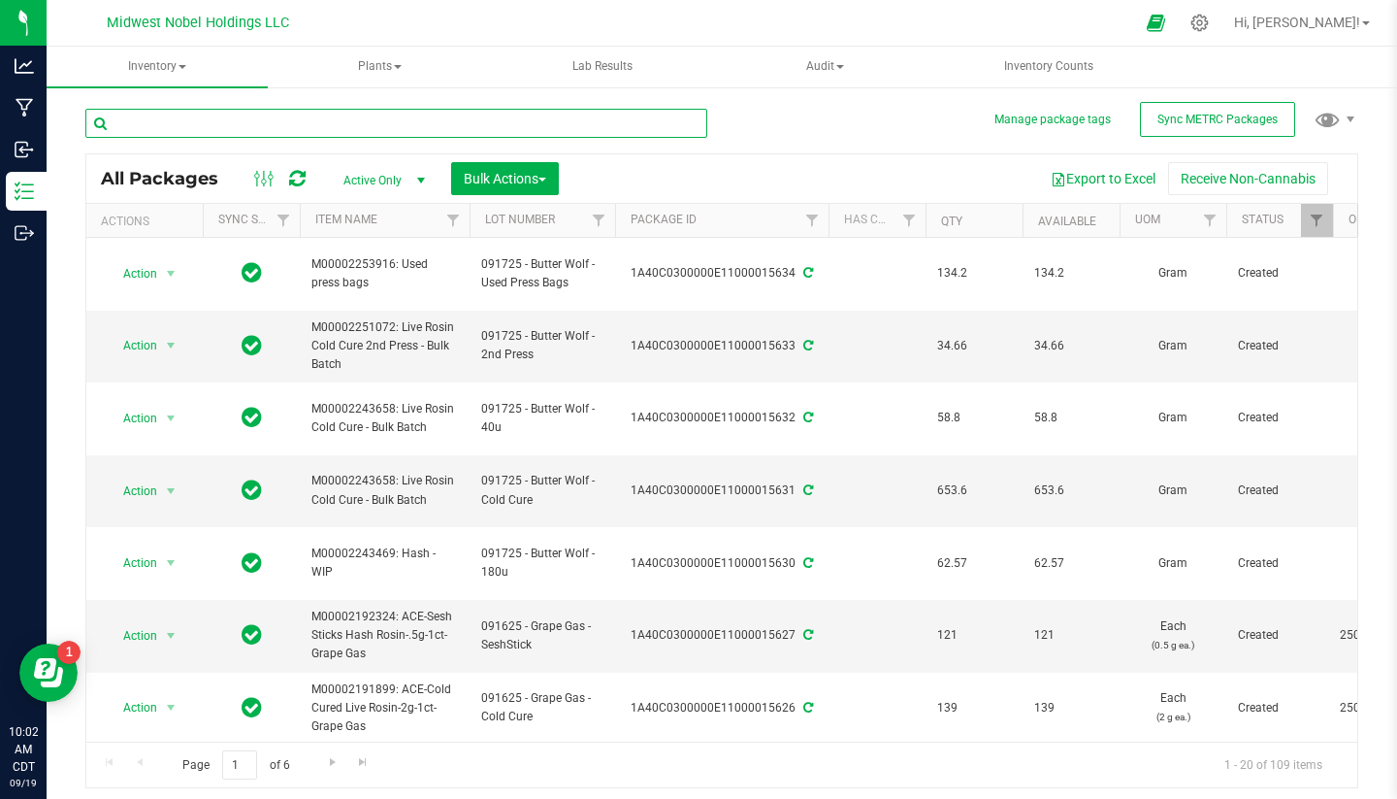
click at [212, 123] on input "text" at bounding box center [396, 123] width 622 height 29
type input "15482"
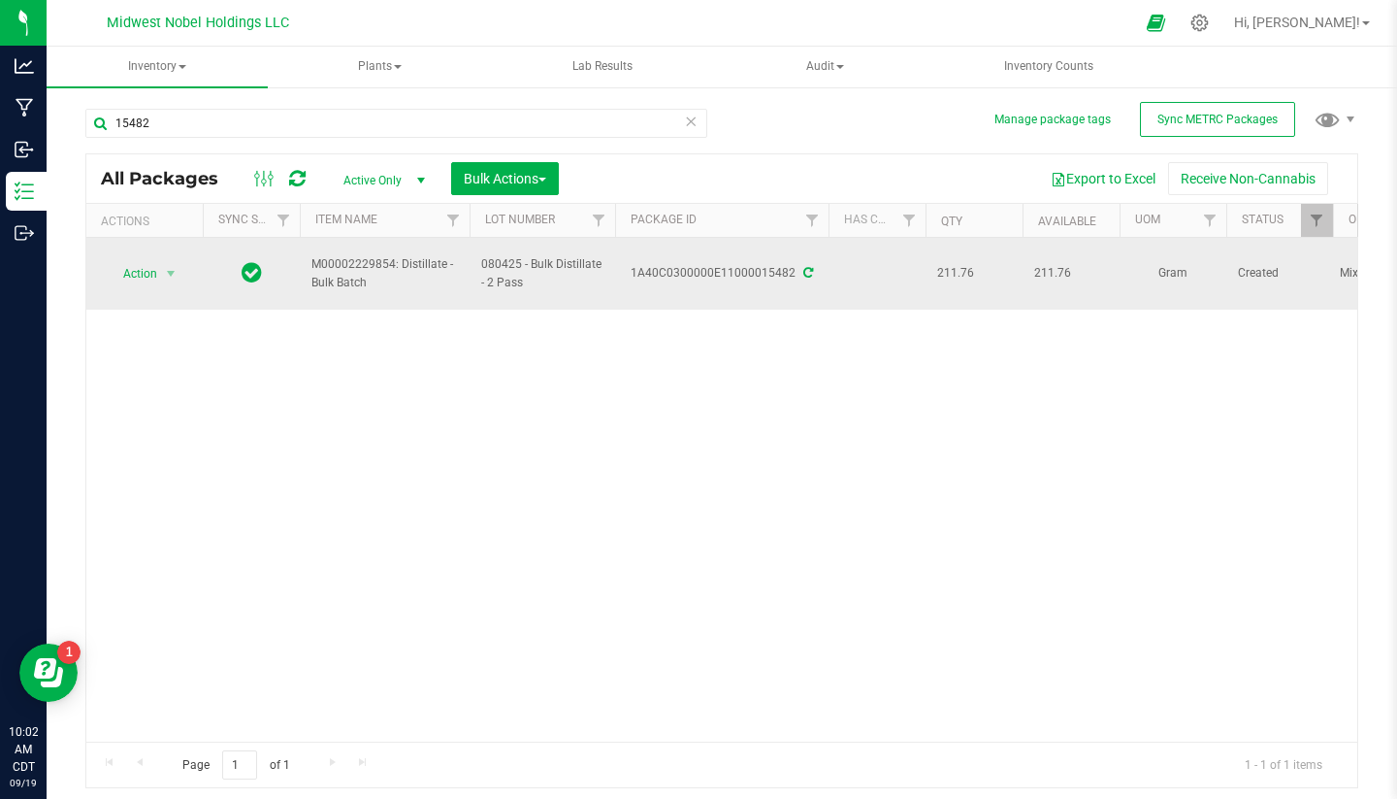
click at [509, 257] on span "080425 - Bulk Distillate - 2 Pass" at bounding box center [542, 273] width 122 height 37
click at [877, 410] on div "Action Action Adjust qty Create package Edit attributes Global inventory Locate…" at bounding box center [721, 489] width 1271 height 503
click at [377, 255] on span "M00002229854: Distillate - Bulk Batch" at bounding box center [384, 273] width 147 height 37
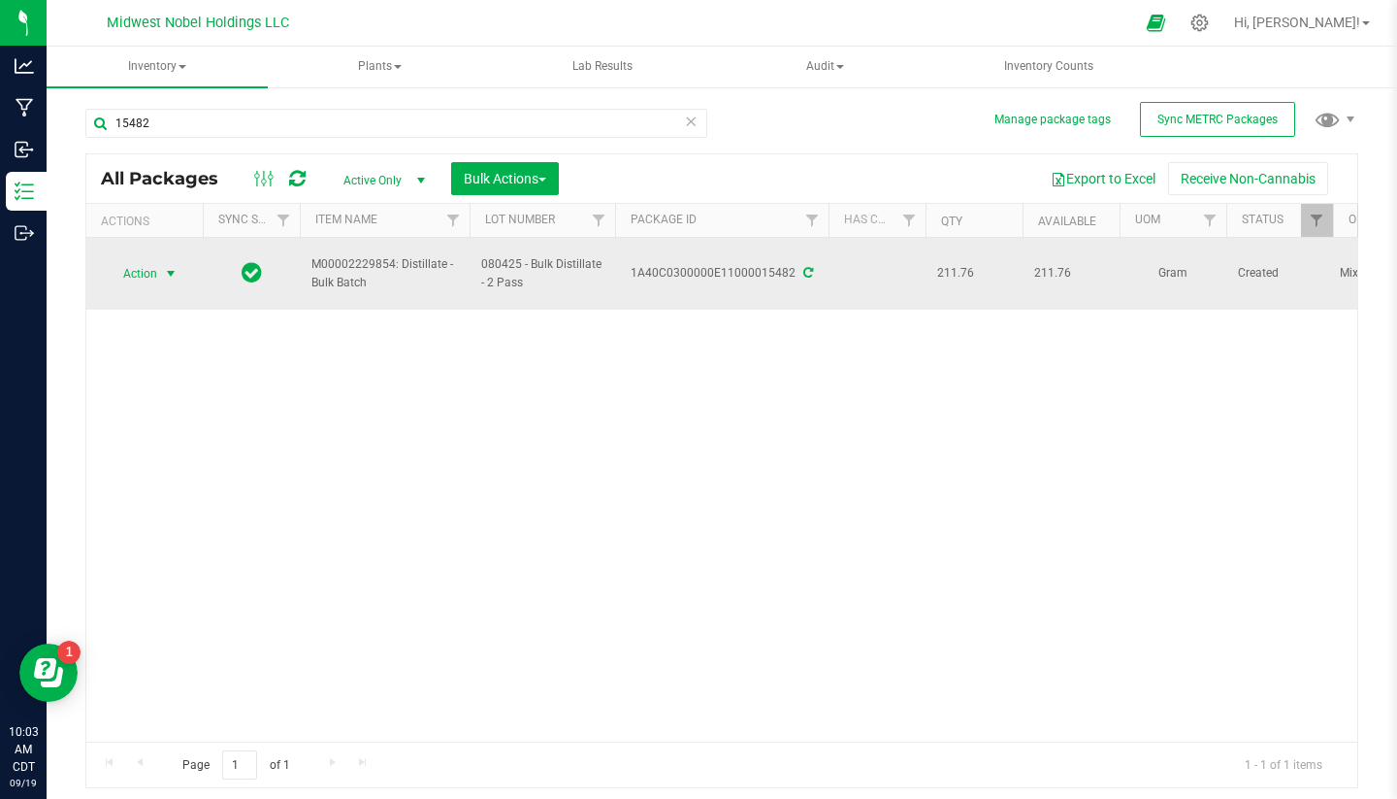
click at [159, 260] on span "select" at bounding box center [171, 273] width 24 height 27
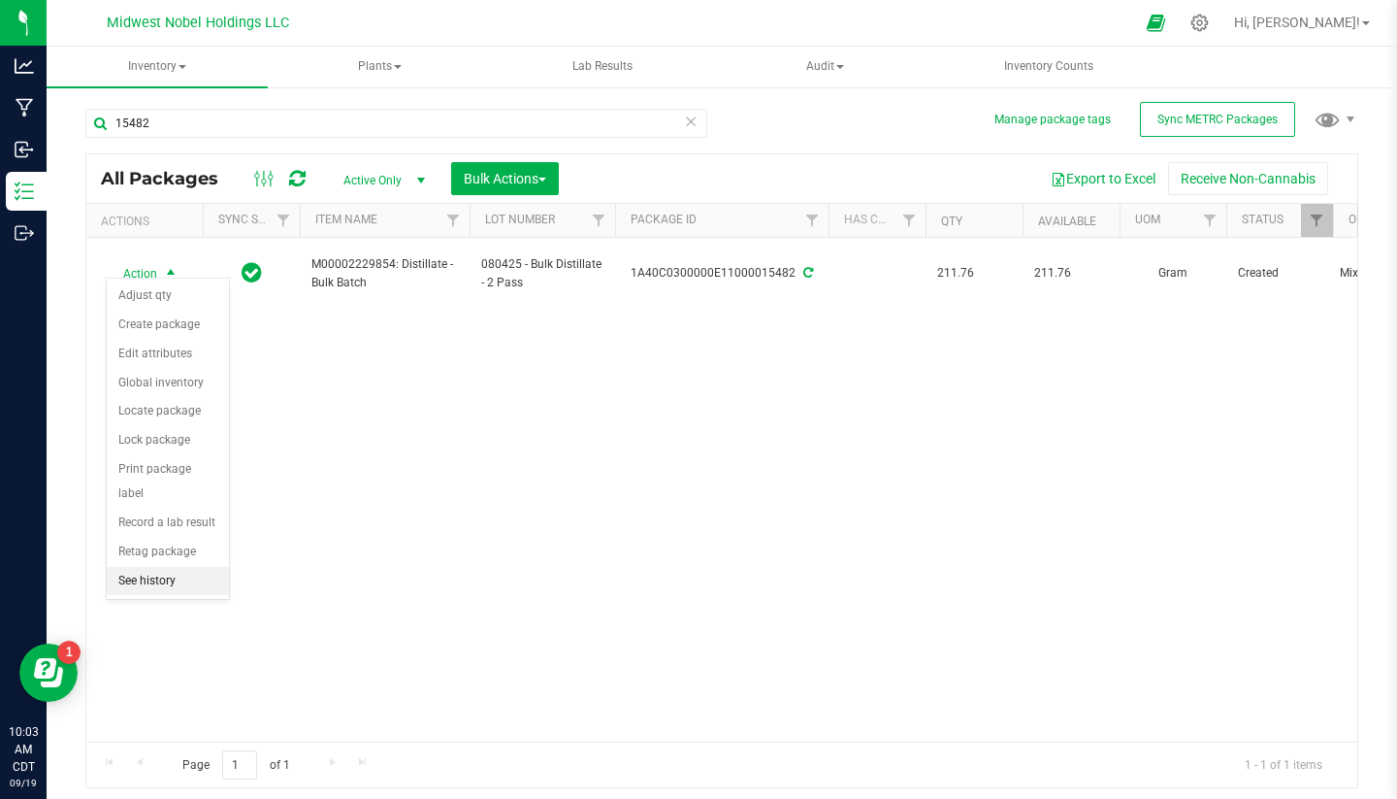
click at [194, 567] on li "See history" at bounding box center [168, 581] width 122 height 29
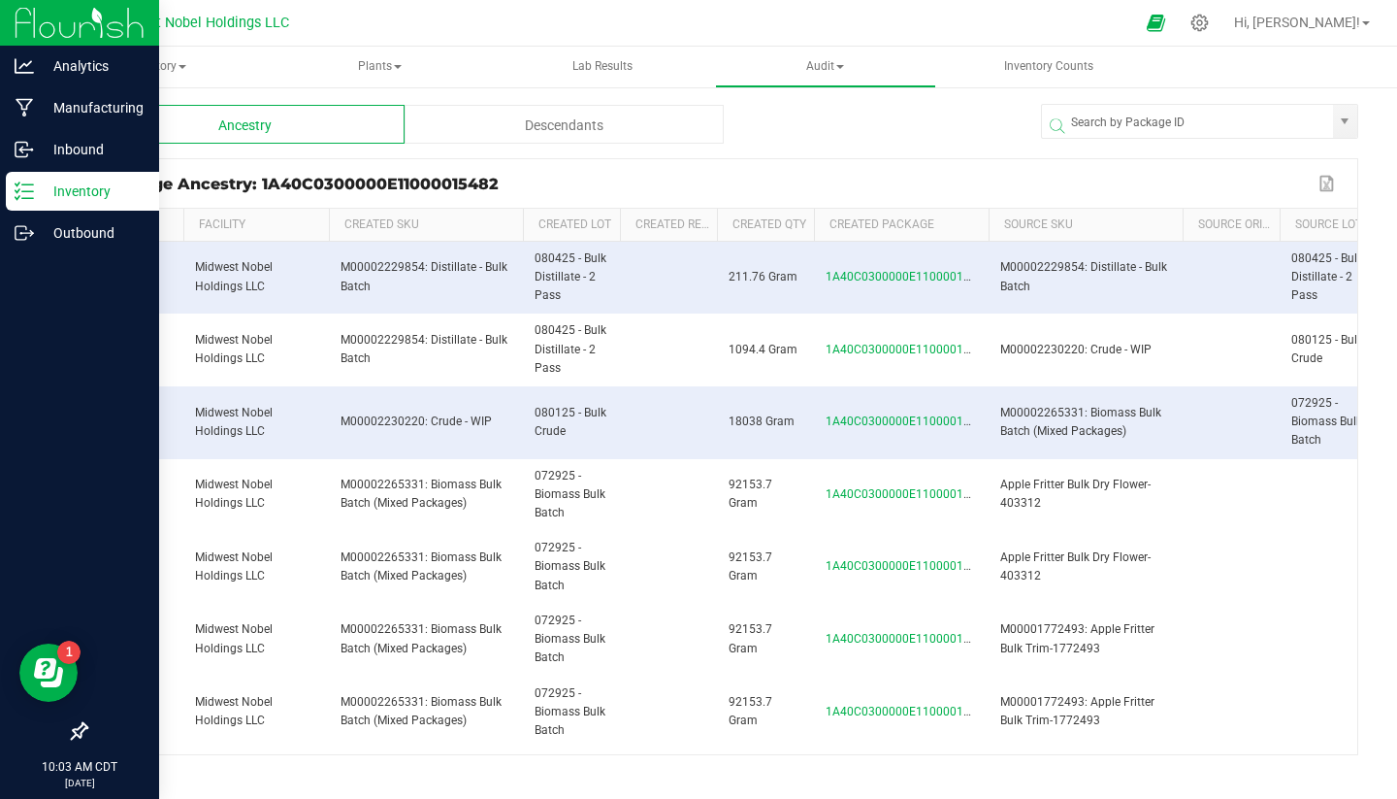
click at [45, 189] on p "Inventory" at bounding box center [92, 190] width 116 height 23
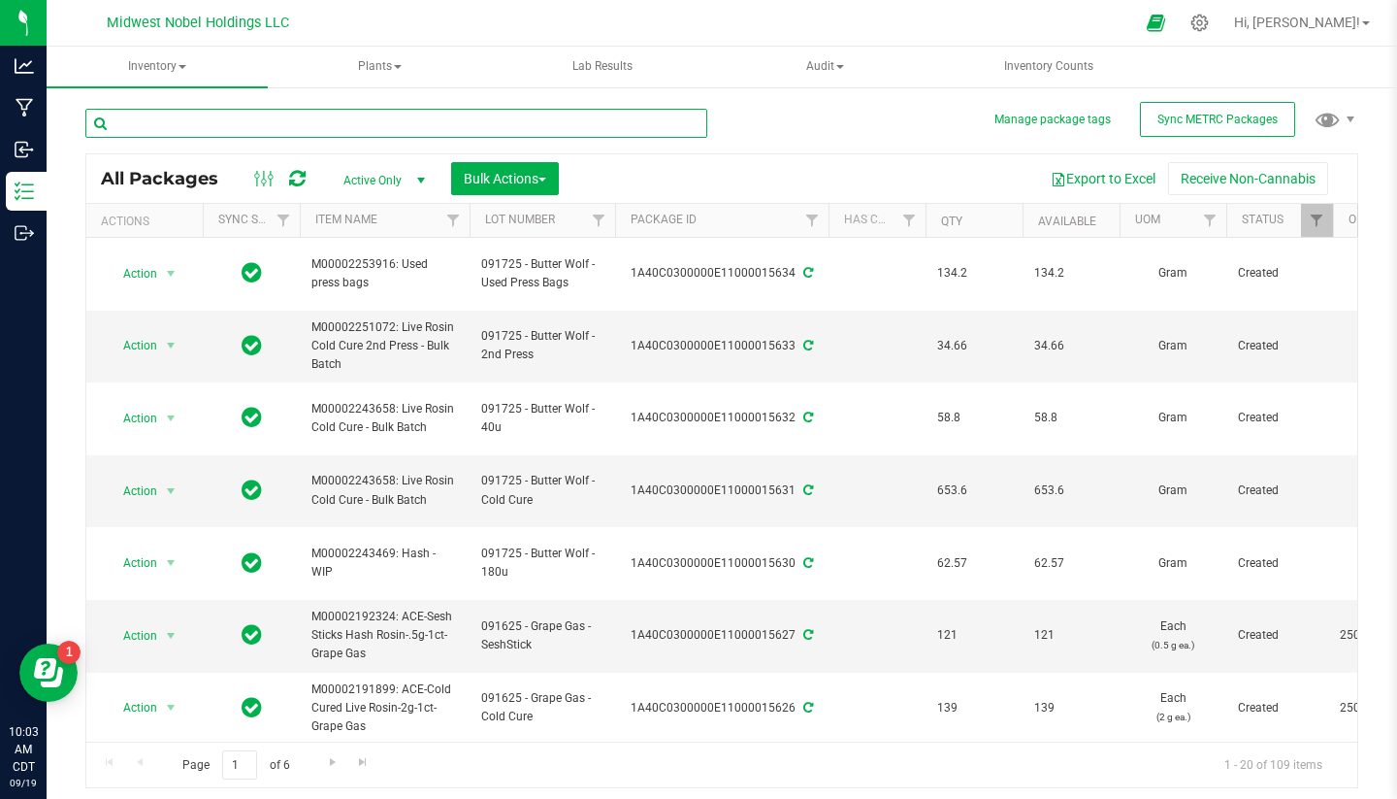
click at [308, 131] on input "text" at bounding box center [396, 123] width 622 height 29
